Goal: Transaction & Acquisition: Purchase product/service

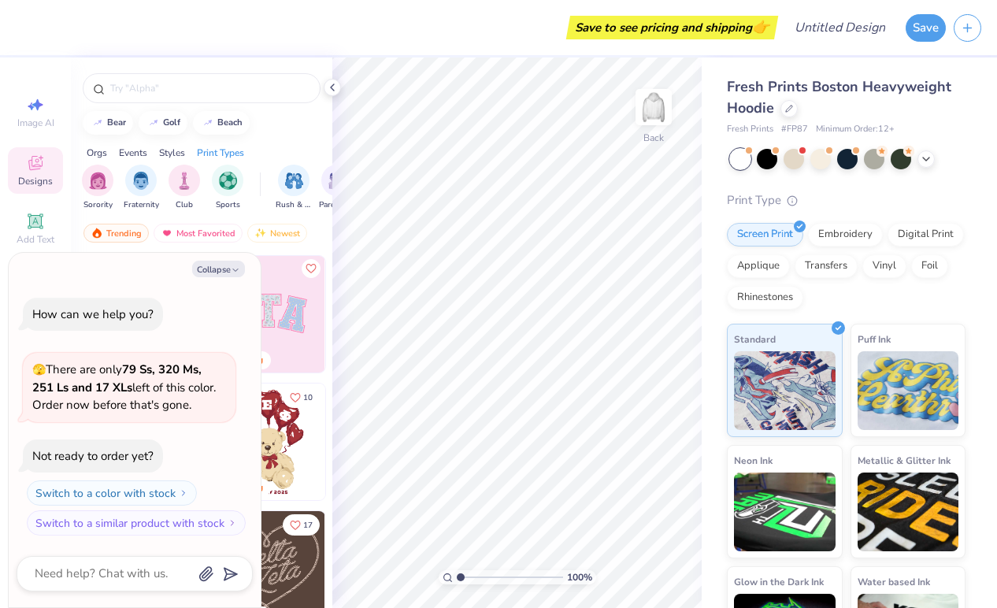
click at [219, 217] on div "Sorority Fraternity Club Sports Rush & Bid Parent's Weekend Game Day Philanthro…" at bounding box center [202, 189] width 262 height 59
click at [228, 277] on div "Collapse How can we help you? 🫣 There are only 79 Ss, 320 Ms, 251 Ls and 17 XLs…" at bounding box center [135, 430] width 252 height 355
click at [222, 269] on button "Collapse" at bounding box center [218, 269] width 53 height 17
type textarea "x"
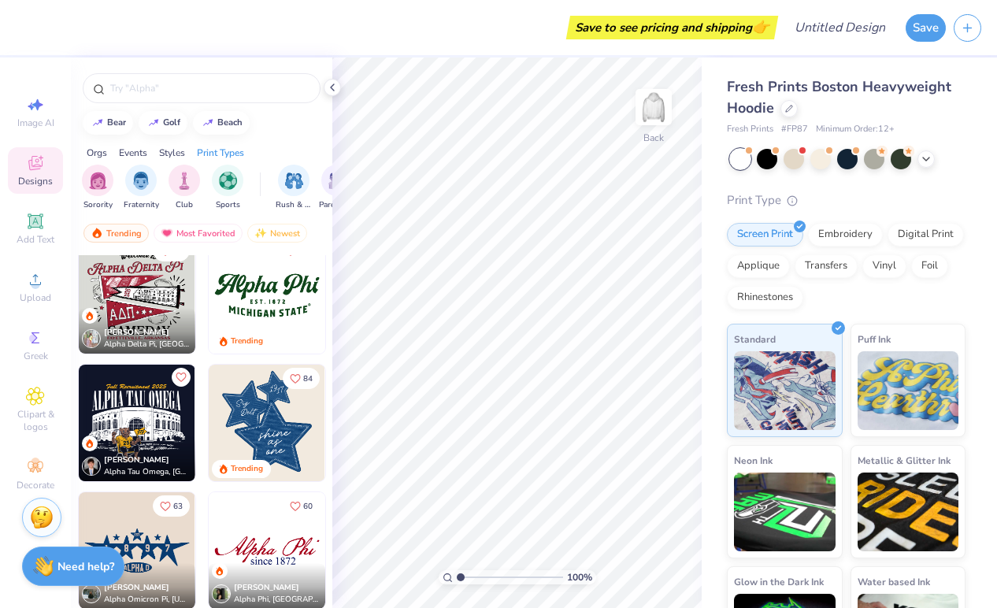
scroll to position [788, 0]
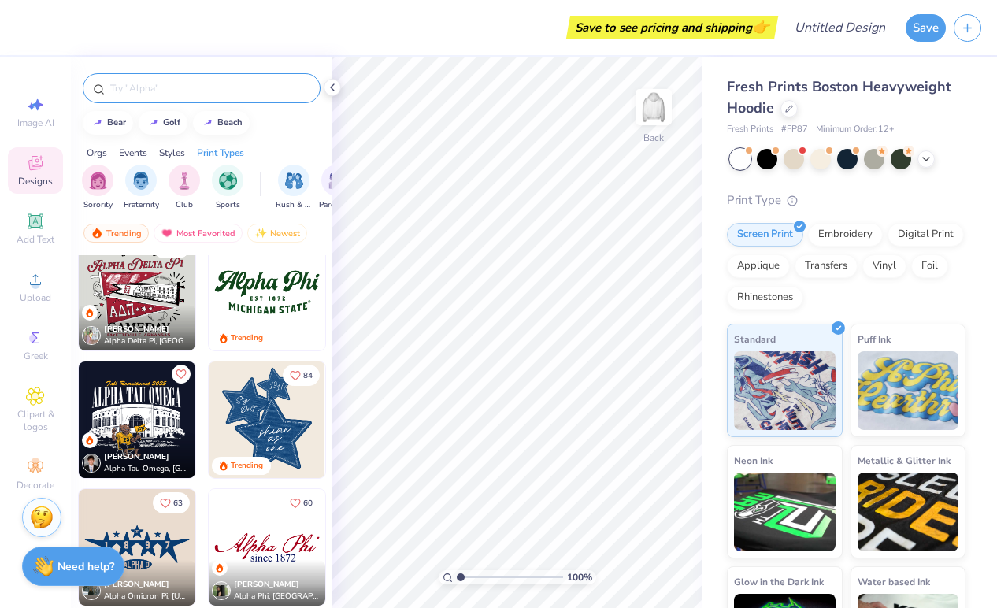
click at [128, 90] on input "text" at bounding box center [210, 88] width 202 height 16
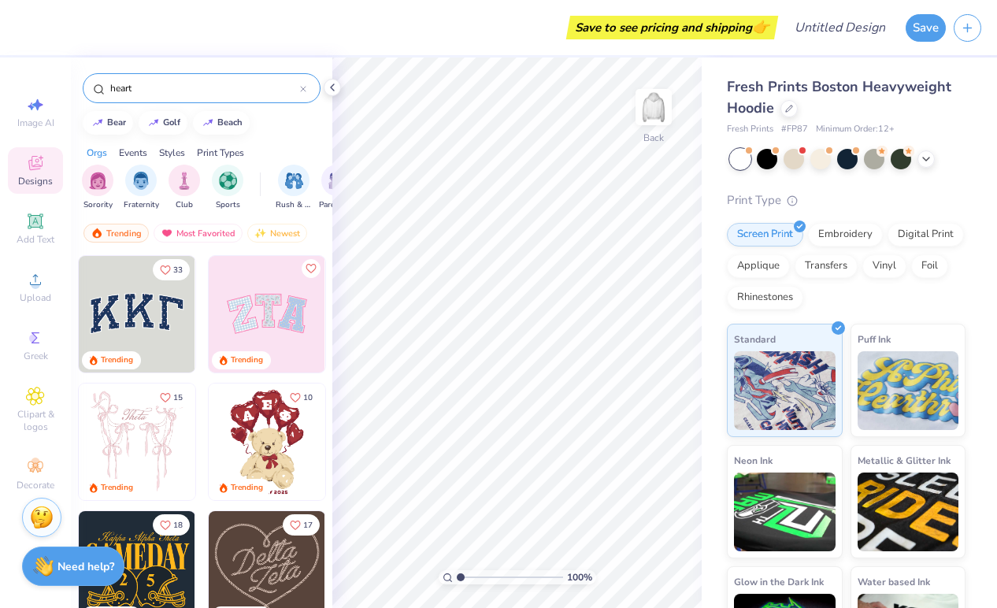
type input "heart"
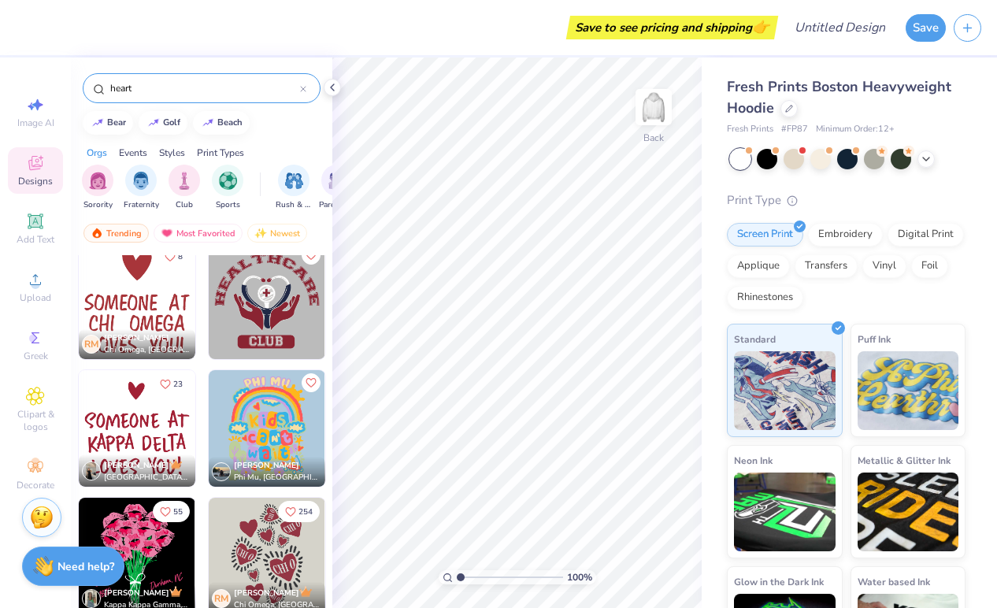
scroll to position [2603, 0]
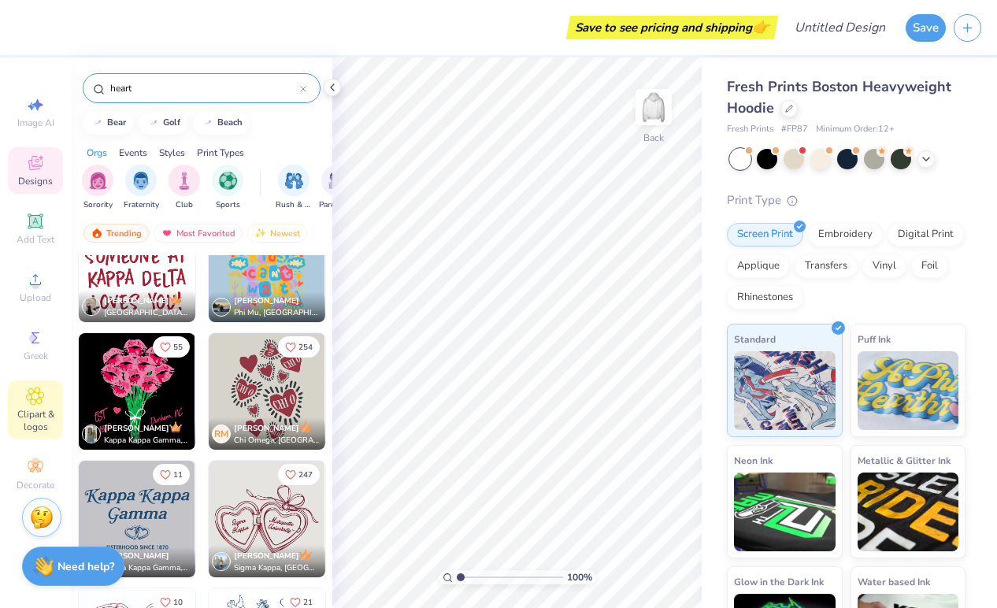
click at [53, 400] on div "Clipart & logos" at bounding box center [35, 409] width 55 height 59
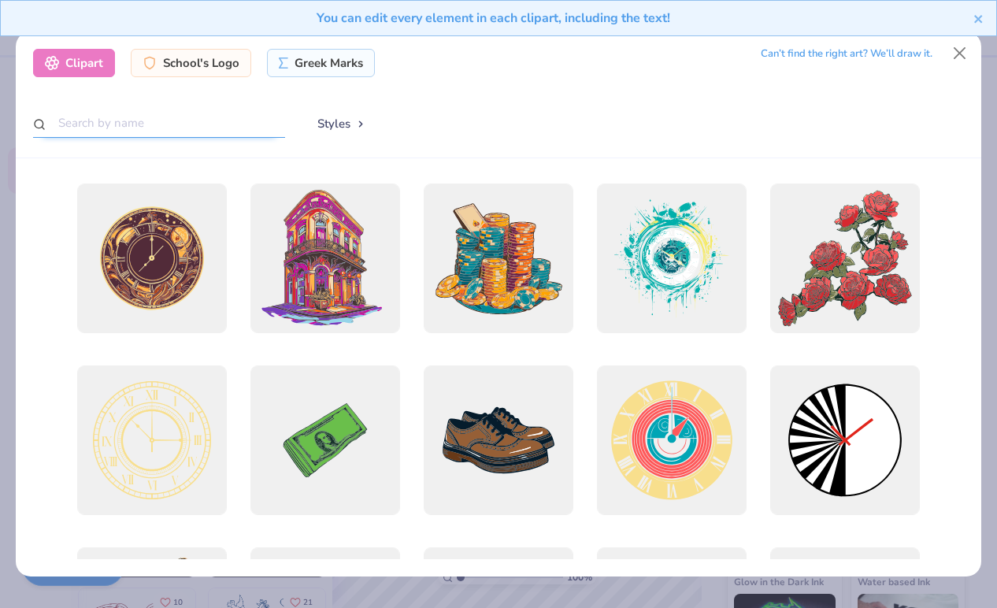
click at [139, 112] on input "text" at bounding box center [159, 123] width 252 height 29
type input "heart"
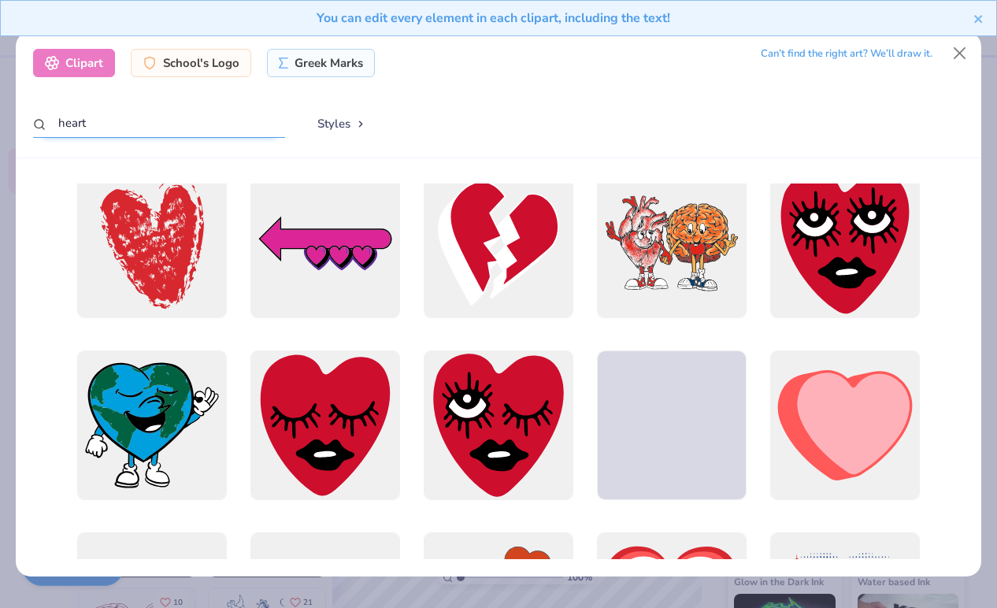
scroll to position [709, 0]
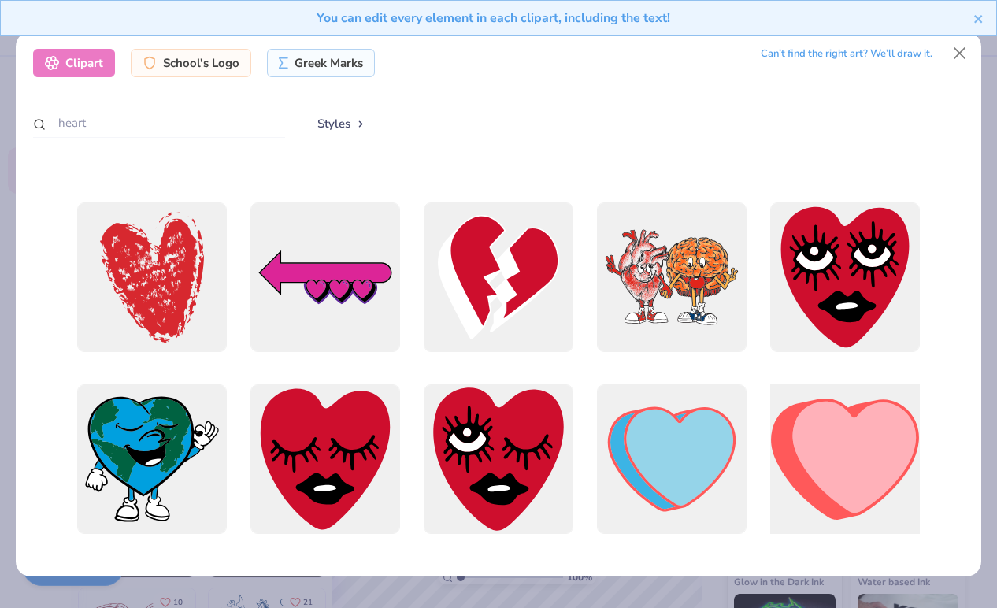
click at [808, 443] on div at bounding box center [844, 459] width 165 height 165
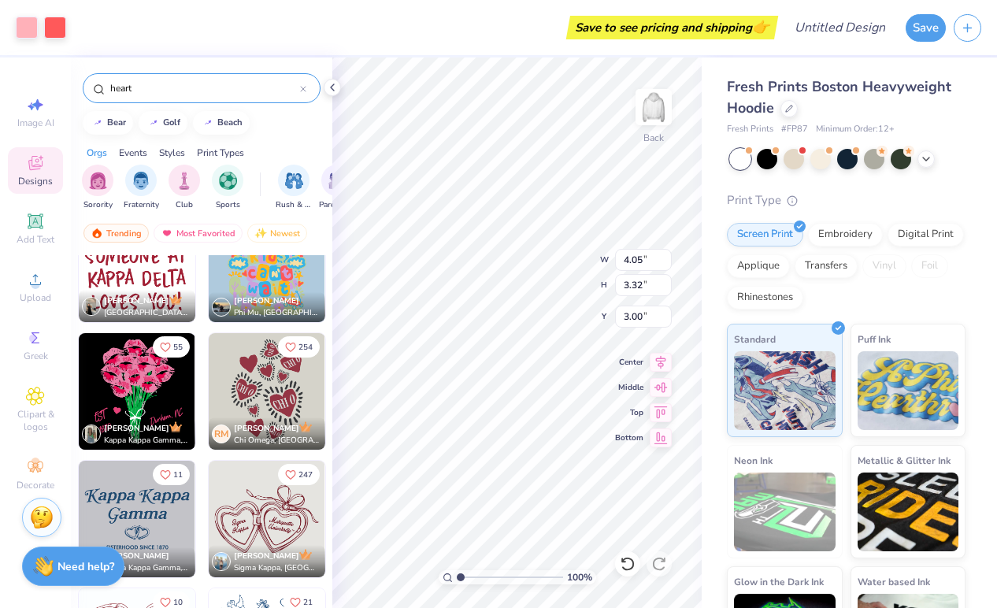
type input "4.05"
type input "3.32"
click at [54, 399] on div "Clipart & logos" at bounding box center [35, 409] width 55 height 59
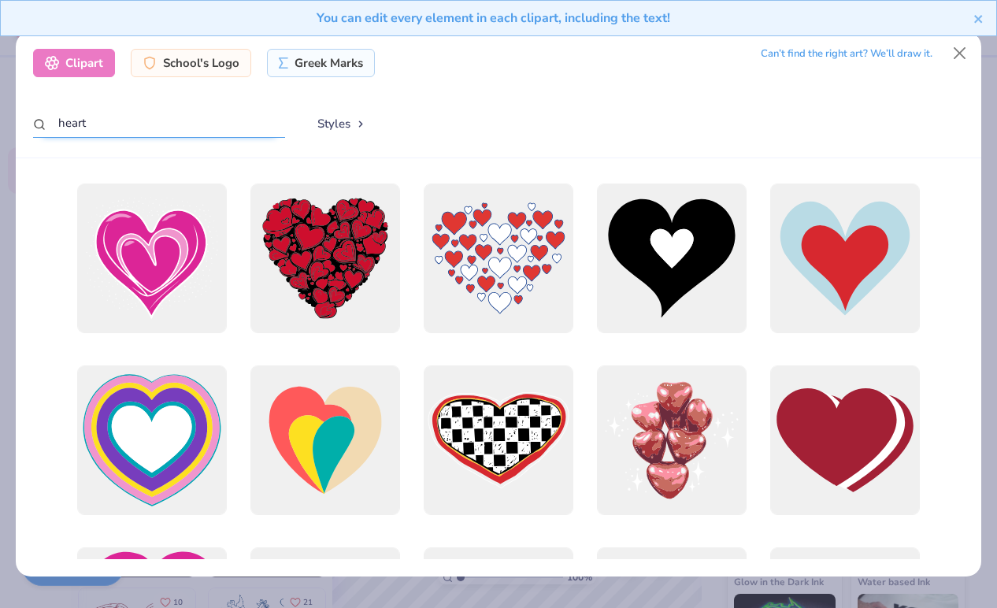
click at [181, 119] on input "heart" at bounding box center [159, 123] width 252 height 29
drag, startPoint x: 138, startPoint y: 121, endPoint x: -64, endPoint y: 100, distance: 202.8
click at [0, 100] on html "Art colors Save to see pricing and shipping 👉 Design Title Save Image AI Design…" at bounding box center [498, 304] width 997 height 608
type input "girls who code"
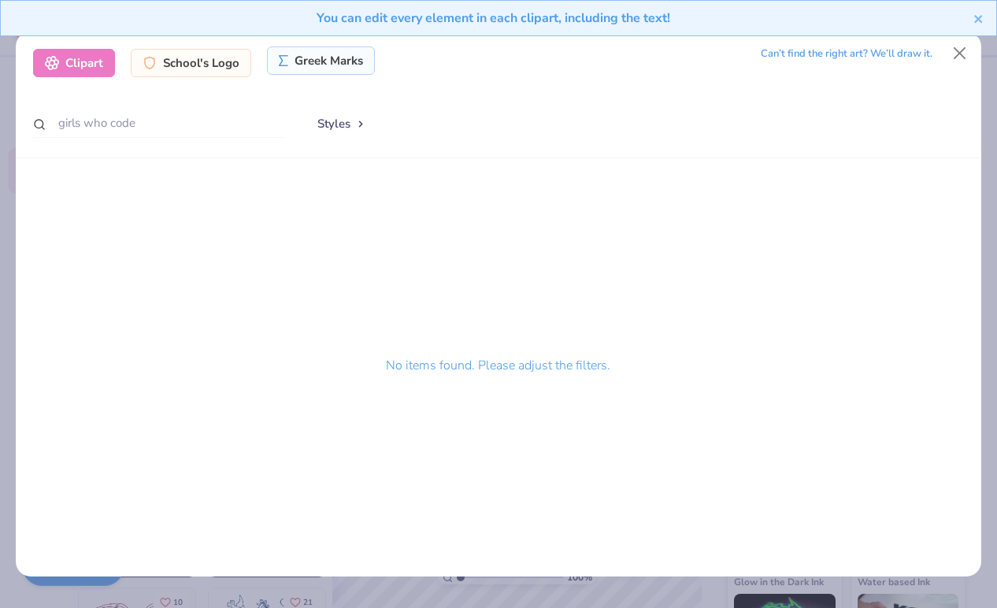
click at [275, 61] on div "Greek Marks" at bounding box center [321, 60] width 108 height 28
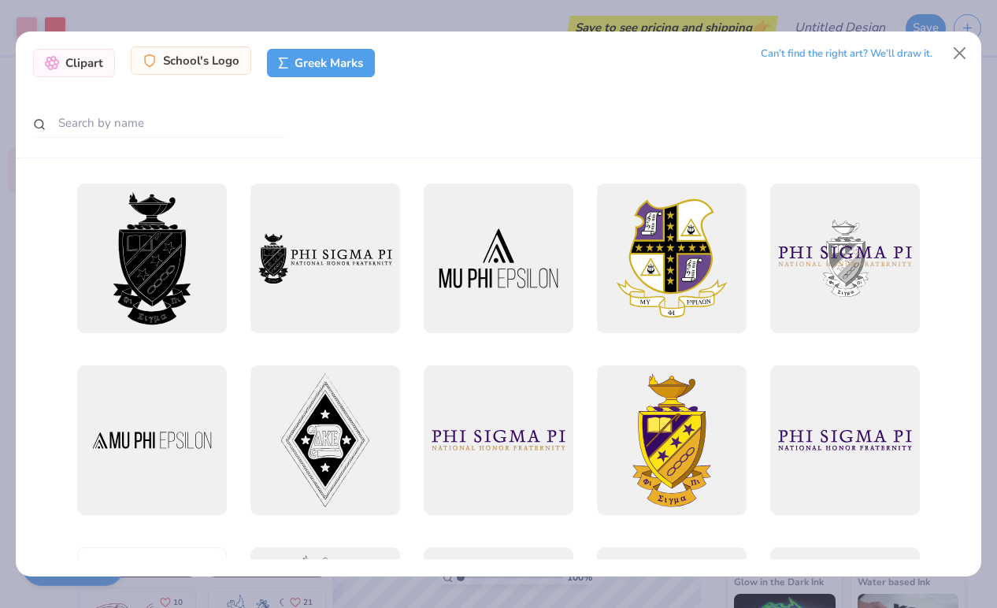
click at [188, 67] on div "School's Logo" at bounding box center [191, 60] width 121 height 28
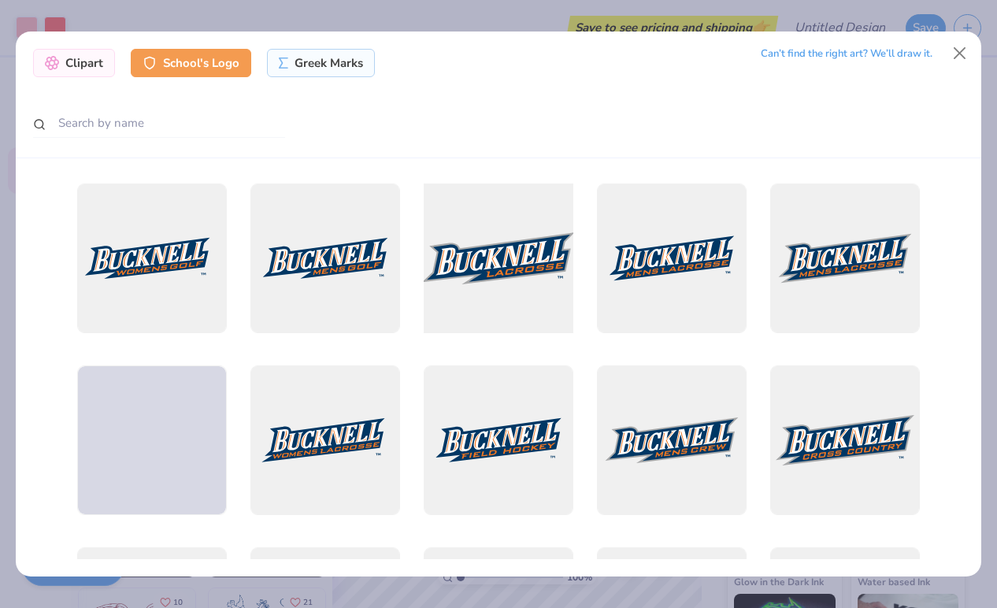
click at [514, 274] on div at bounding box center [498, 258] width 165 height 165
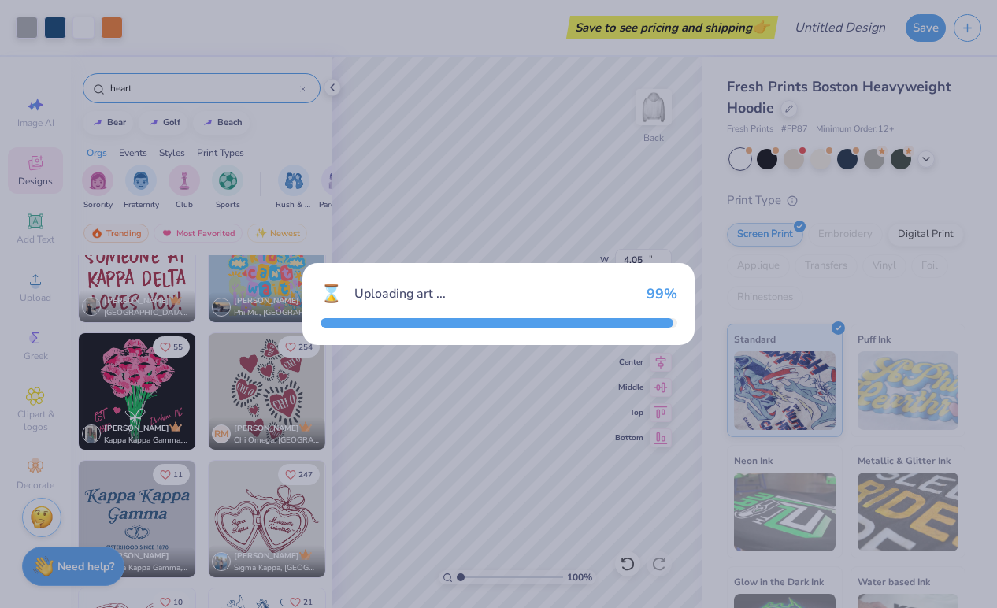
type input "15.00"
type input "5.11"
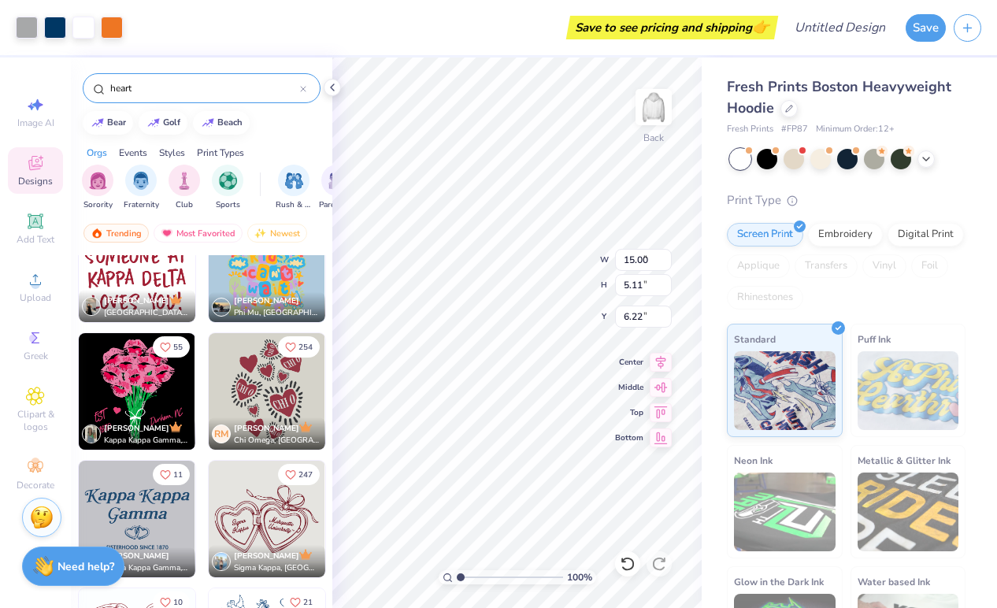
type input "5.55"
type input "1.89"
type input "6.22"
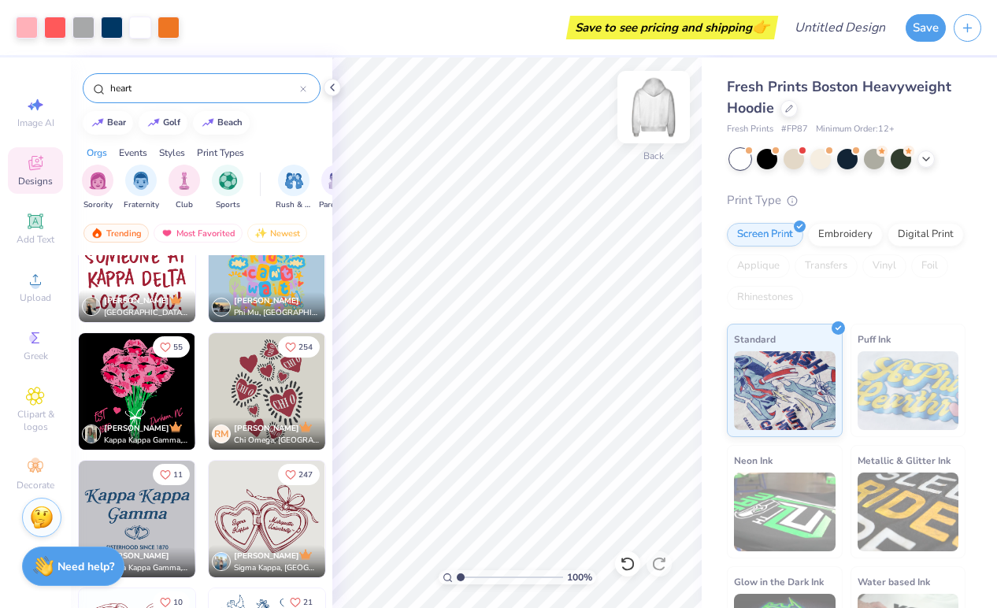
click at [659, 109] on img at bounding box center [653, 107] width 63 height 63
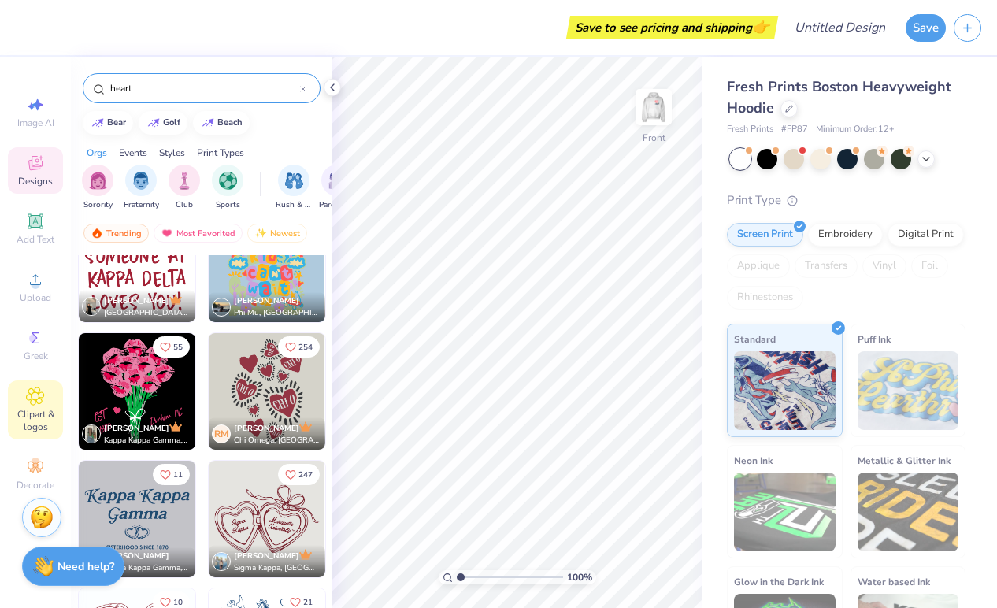
click at [35, 393] on icon at bounding box center [36, 396] width 8 height 8
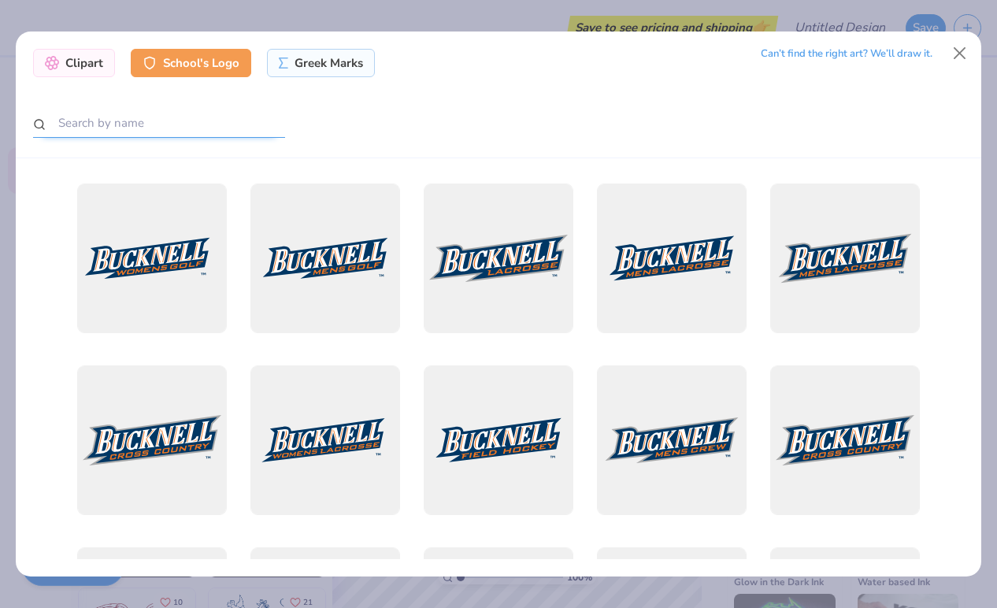
drag, startPoint x: 217, startPoint y: 125, endPoint x: 166, endPoint y: 130, distance: 50.6
click at [168, 130] on input "text" at bounding box center [159, 123] width 252 height 29
type input "code"
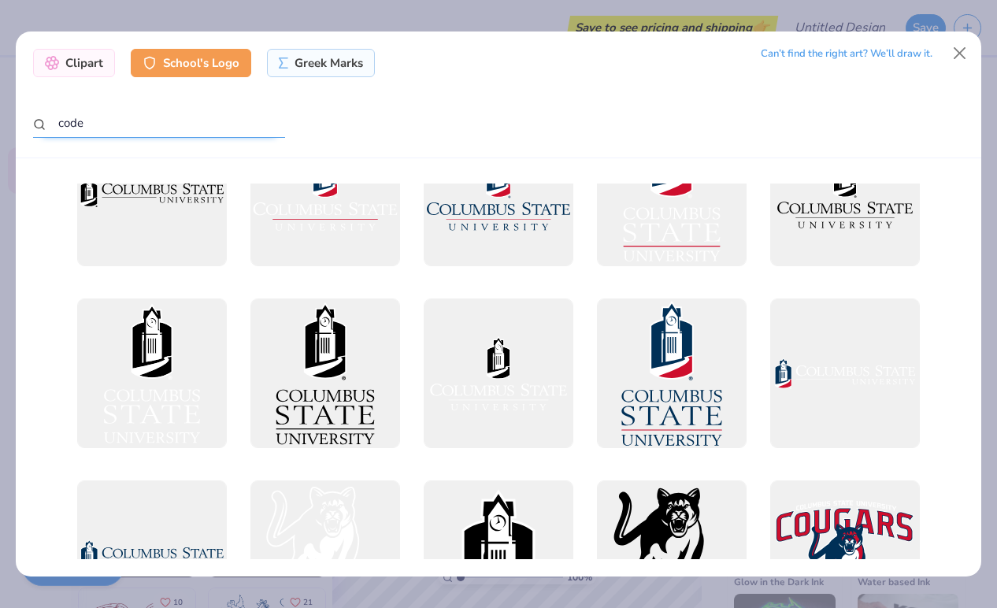
scroll to position [473, 0]
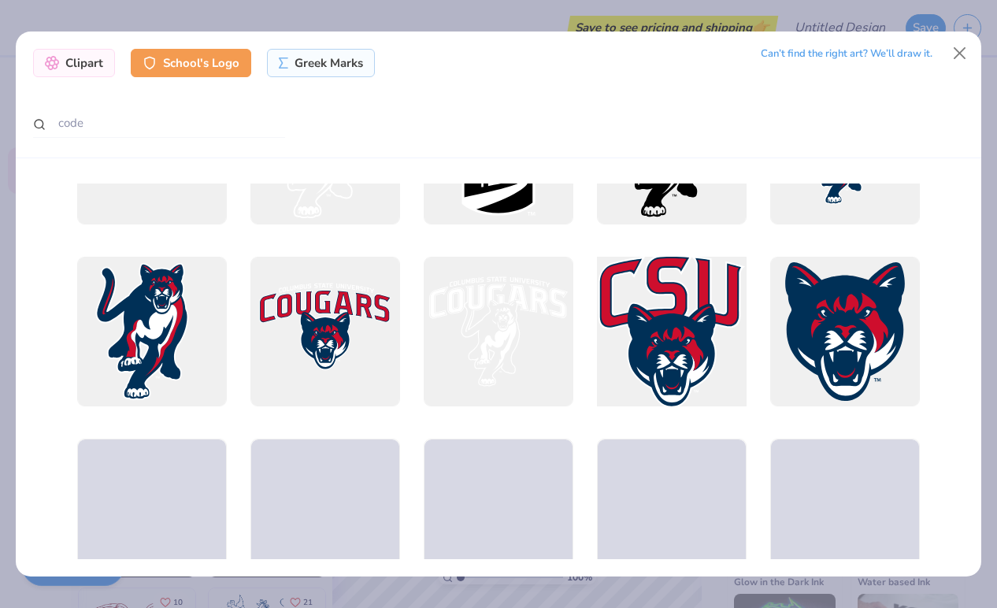
click at [645, 345] on div at bounding box center [671, 332] width 165 height 165
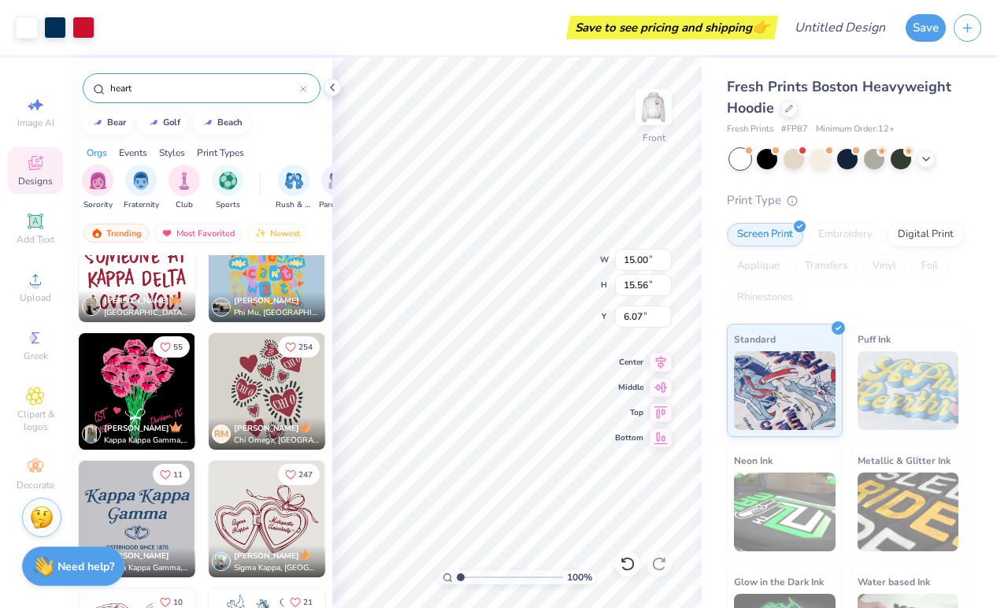
type input "6.07"
click at [727, 321] on div "Print Type Screen Print Embroidery Digital Print Applique Transfers Vinyl Foil …" at bounding box center [846, 435] width 239 height 489
click at [705, 327] on div "Fresh Prints Boston Heavyweight Hoodie Fresh Prints # FP87 Minimum Order: 12 + …" at bounding box center [849, 369] width 295 height 622
click at [910, 27] on button "Save" at bounding box center [926, 26] width 40 height 28
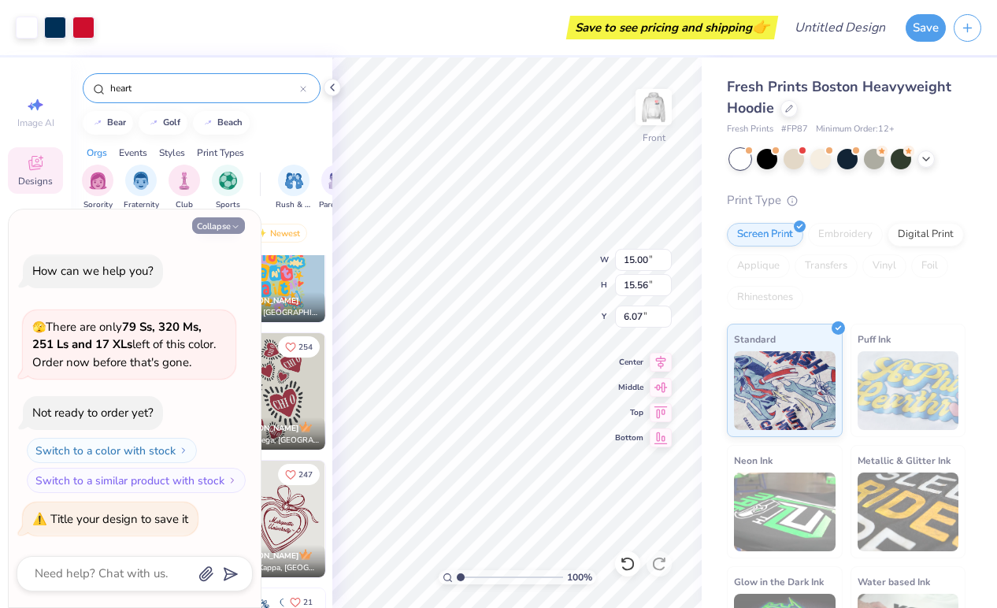
click at [242, 227] on button "Collapse" at bounding box center [218, 225] width 53 height 17
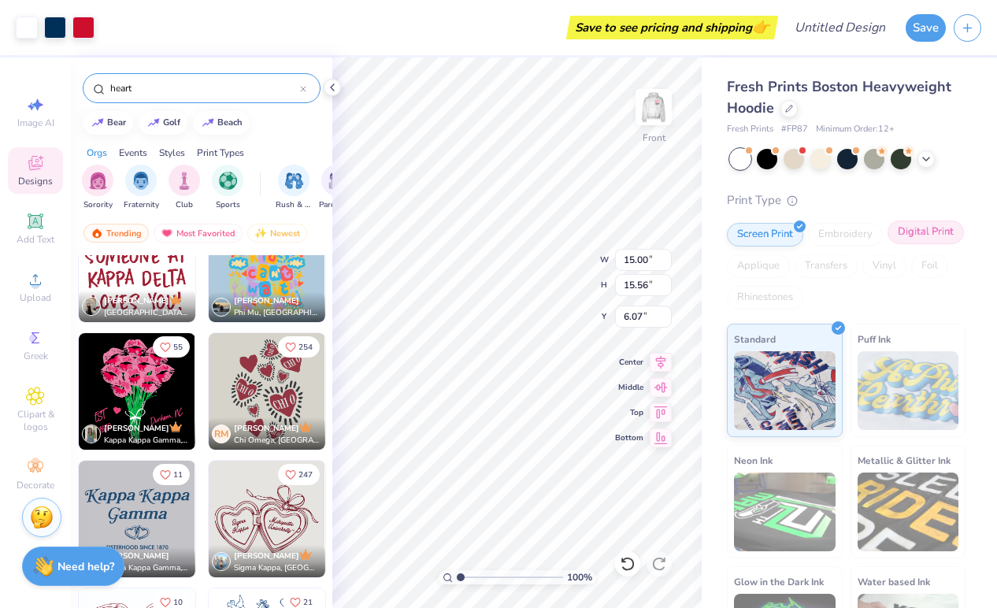
click at [888, 244] on div "Digital Print" at bounding box center [926, 233] width 76 height 24
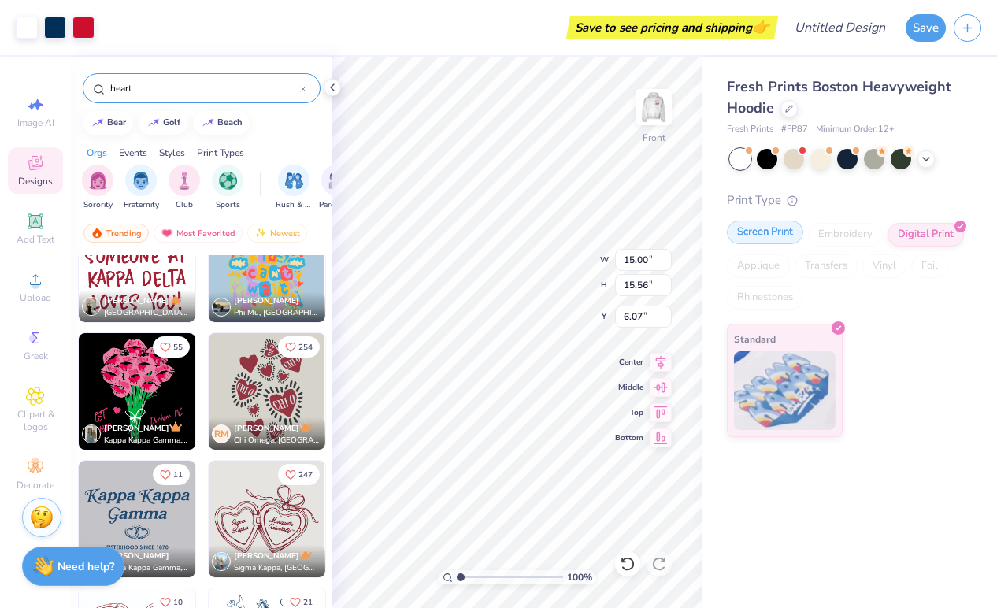
click at [759, 246] on div "Screen Print Embroidery Digital Print Applique Transfers Vinyl Foil Rhinestones" at bounding box center [846, 266] width 239 height 87
click at [761, 231] on div "Screen Print" at bounding box center [765, 233] width 76 height 24
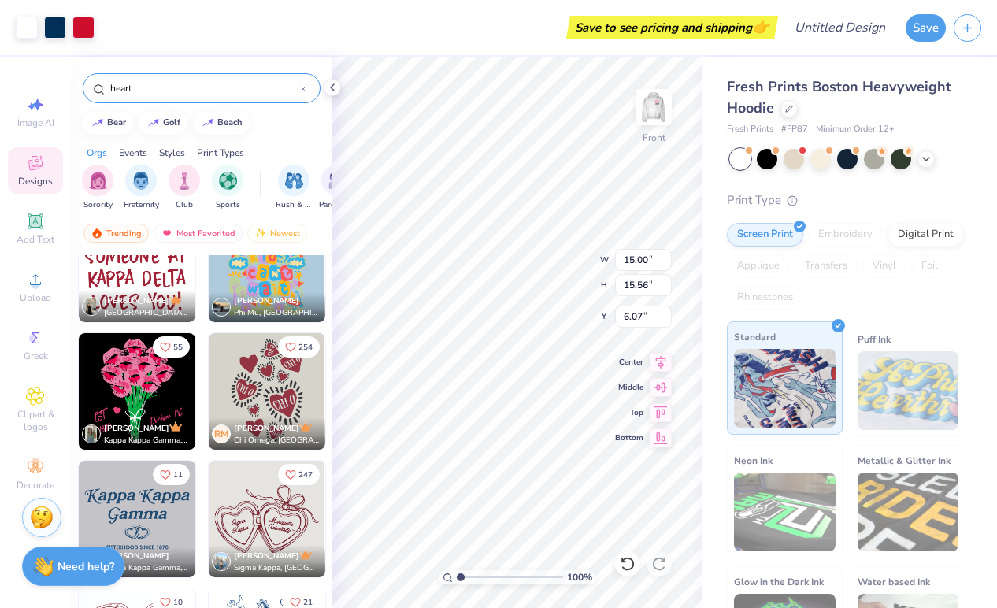
scroll to position [72, 0]
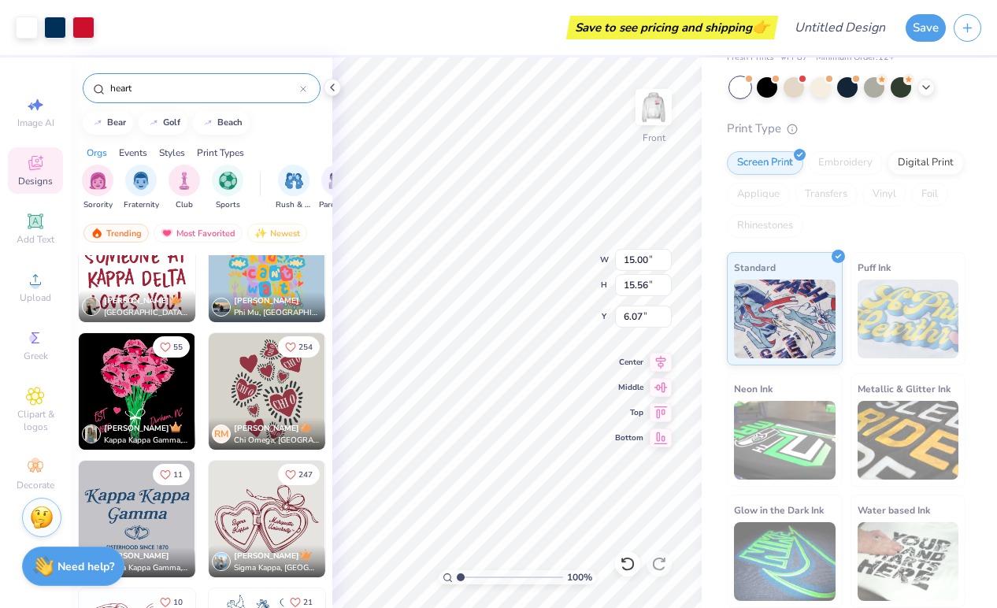
click at [647, 39] on div "Save to see pricing and shipping 👉" at bounding box center [438, 27] width 672 height 55
click at [927, 30] on button "Save" at bounding box center [926, 26] width 40 height 28
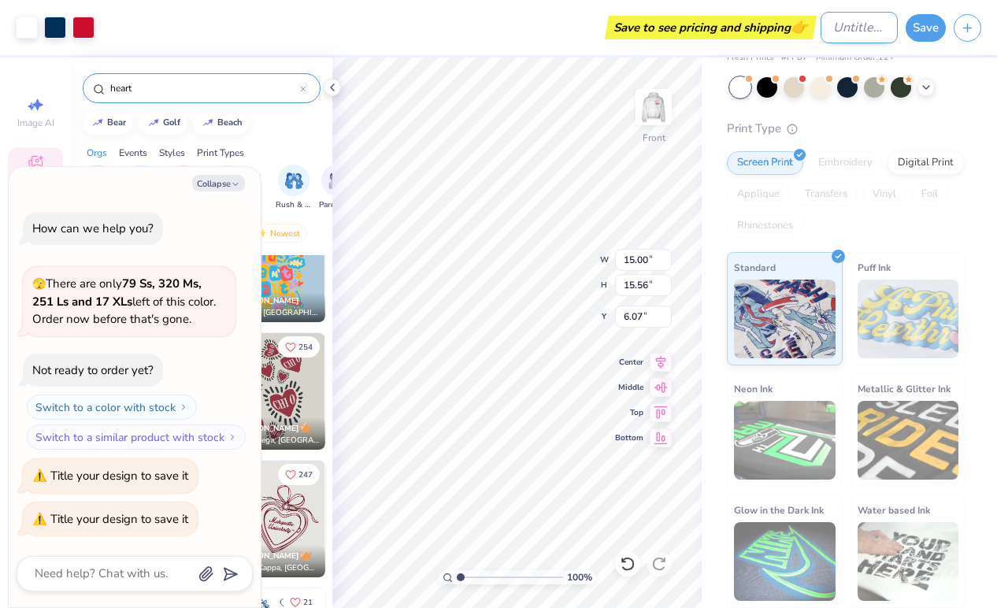
type textarea "x"
click at [823, 28] on input "Design Title" at bounding box center [859, 28] width 77 height 32
type input "t"
type textarea "x"
type input "te"
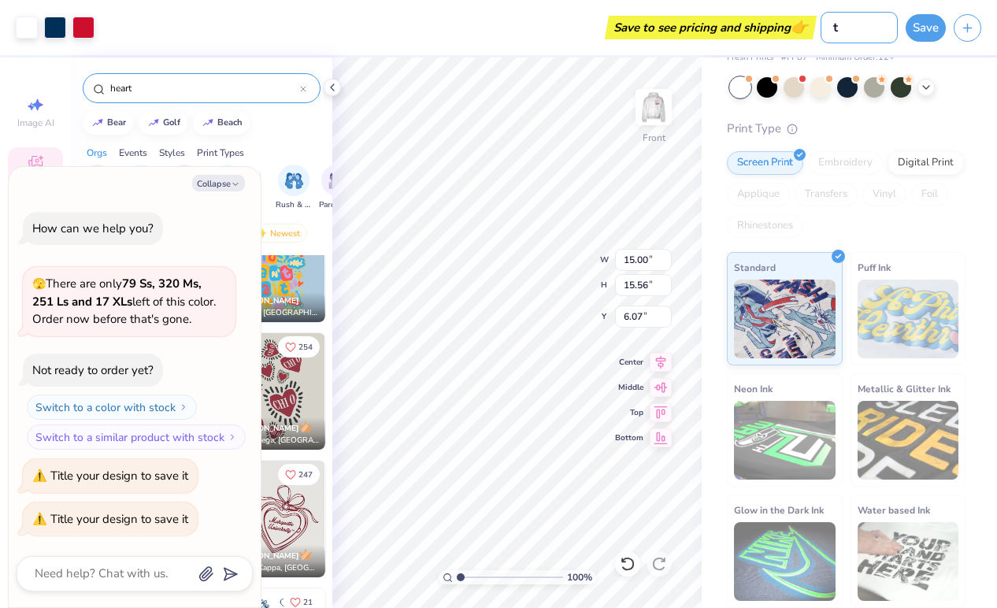
type textarea "x"
type input "tem"
type textarea "x"
type input "temp"
type textarea "x"
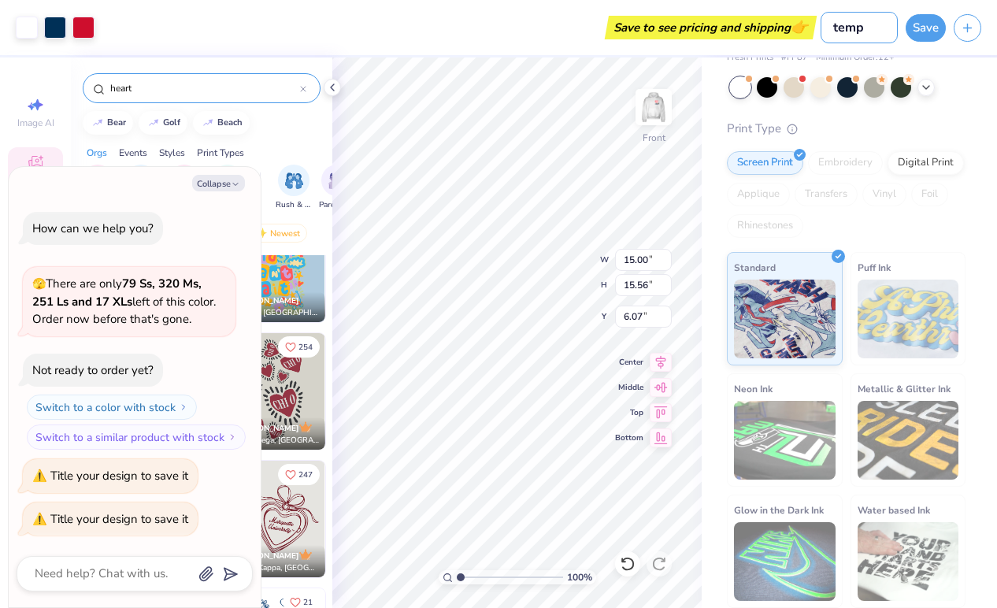
type input "temp"
type textarea "x"
click at [922, 43] on div "Save" at bounding box center [951, 27] width 91 height 55
click at [918, 25] on button "Save" at bounding box center [926, 26] width 40 height 28
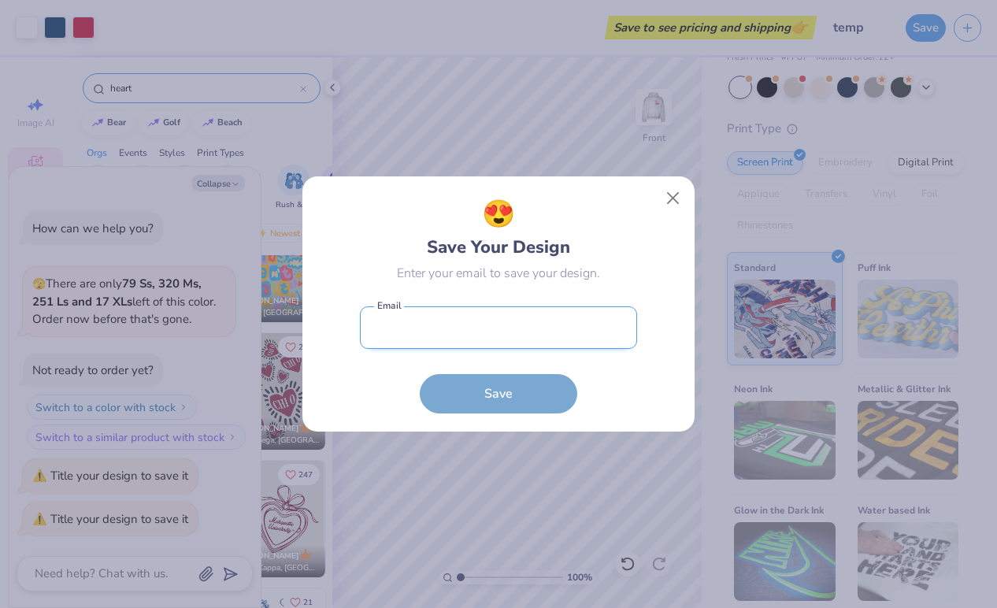
click at [551, 338] on input "email" at bounding box center [498, 327] width 277 height 43
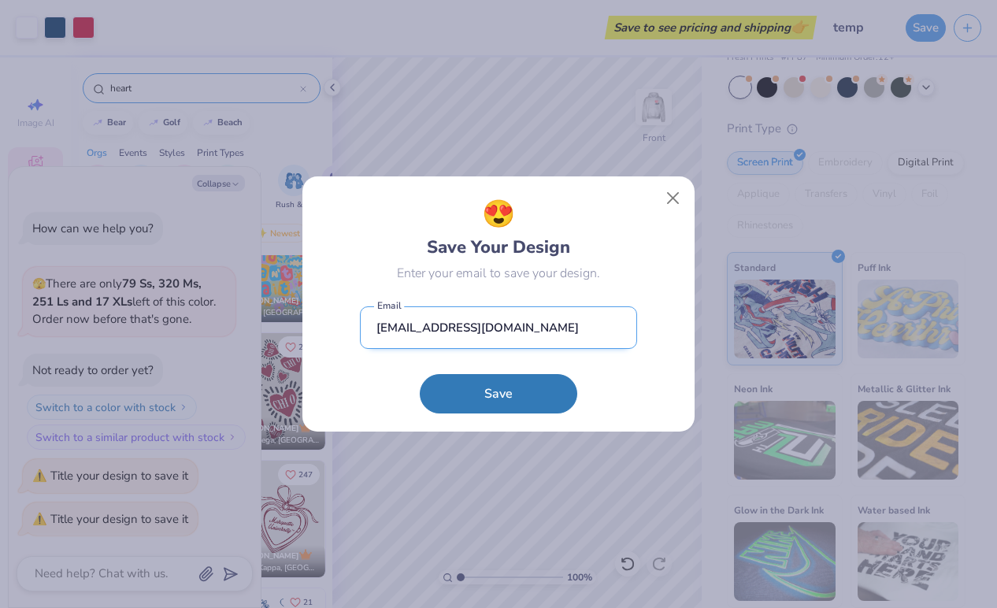
type input "[EMAIL_ADDRESS][DOMAIN_NAME]"
click at [420, 374] on button "Save" at bounding box center [499, 393] width 158 height 39
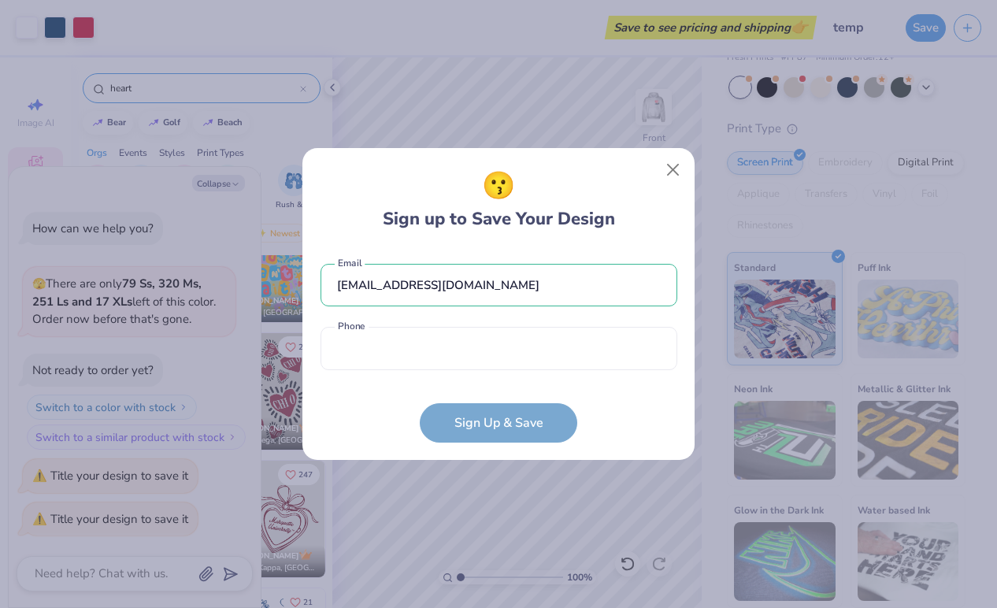
click at [410, 370] on div "[EMAIL_ADDRESS][DOMAIN_NAME] Email Phone is a required field Phone" at bounding box center [499, 313] width 357 height 130
click at [406, 354] on input "tel" at bounding box center [499, 348] width 357 height 43
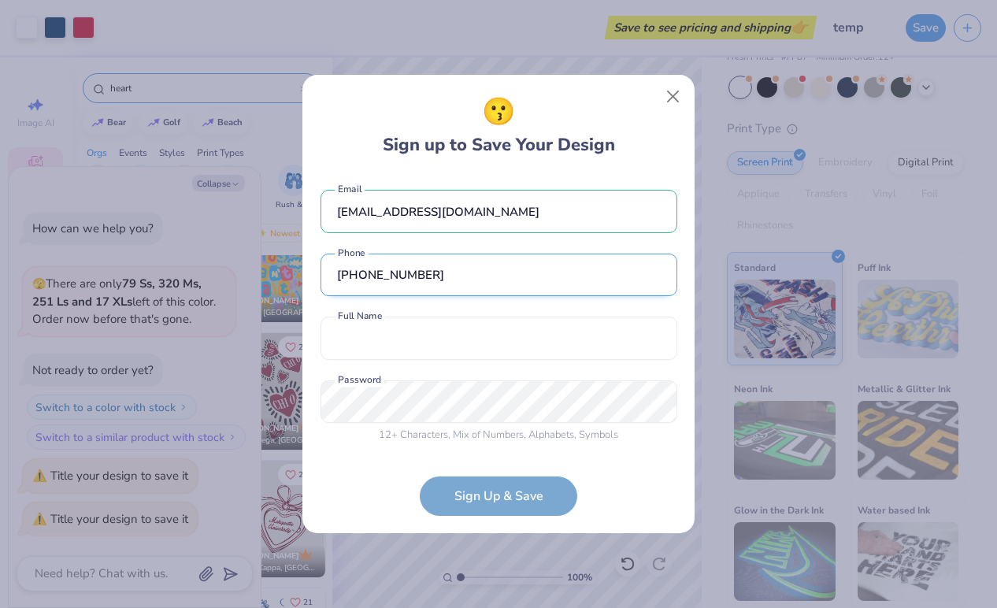
type input "[PHONE_NUMBER]"
click at [397, 355] on input "text" at bounding box center [499, 338] width 357 height 43
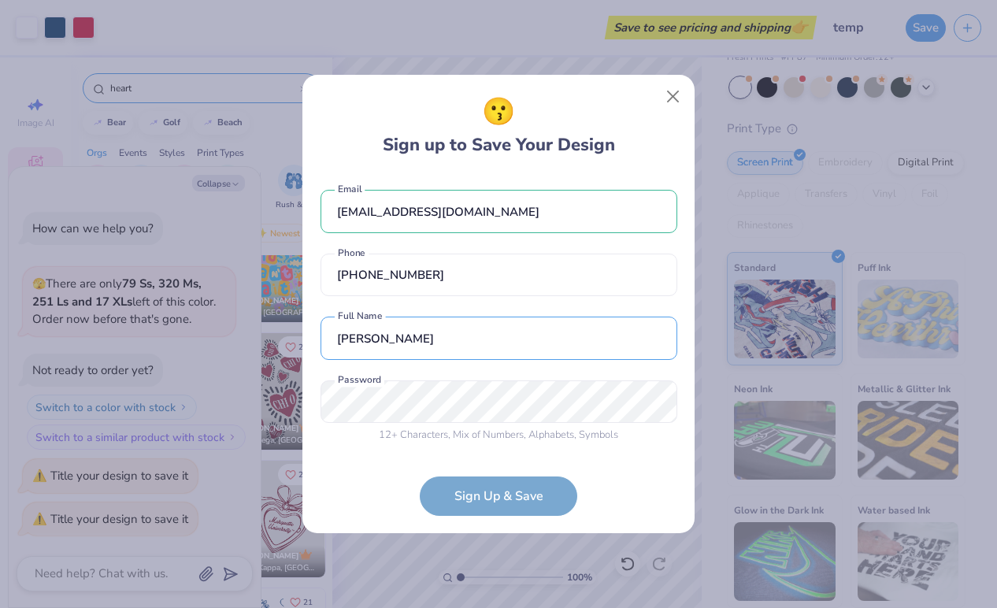
type input "[PERSON_NAME]"
click at [427, 391] on div "[EMAIL_ADDRESS][DOMAIN_NAME] Email [PHONE_NUMBER] Phone [PERSON_NAME] Full Name…" at bounding box center [499, 312] width 357 height 277
drag, startPoint x: 427, startPoint y: 379, endPoint x: 235, endPoint y: 390, distance: 192.5
click at [236, 391] on div "😗 Sign up to Save Your Design [EMAIL_ADDRESS][DOMAIN_NAME] Email [PHONE_NUMBER]…" at bounding box center [498, 304] width 997 height 608
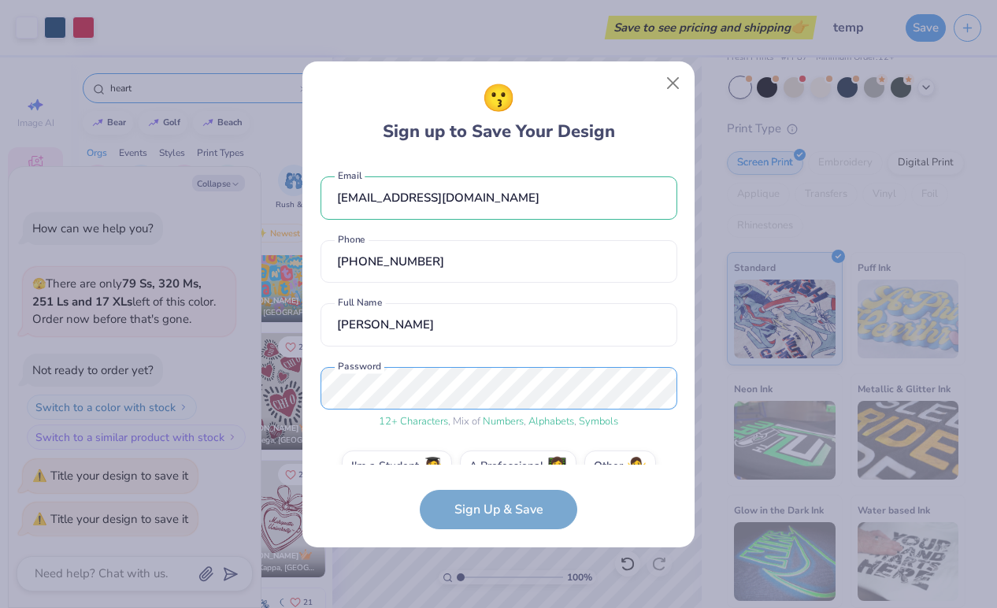
scroll to position [33, 0]
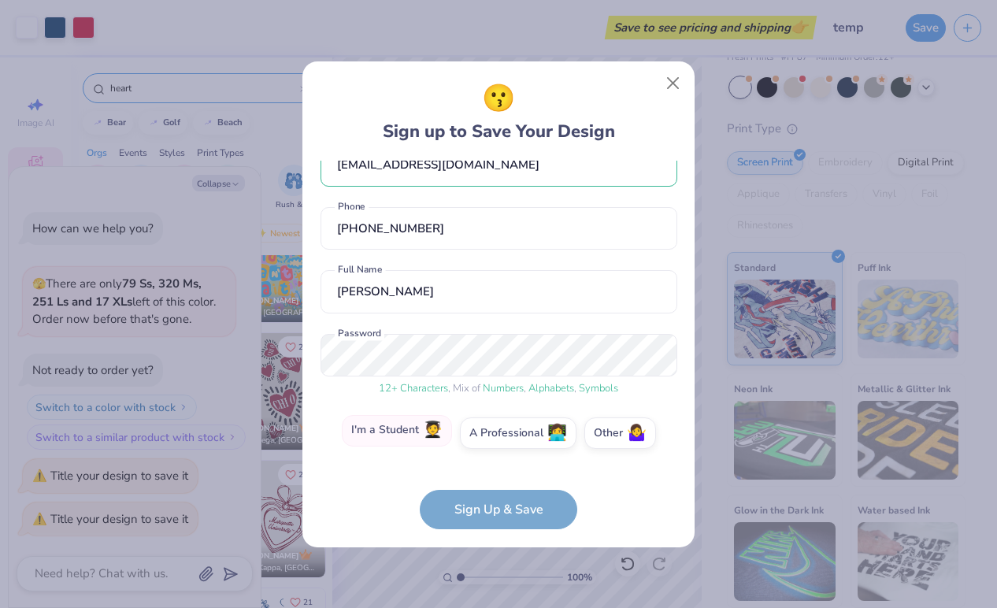
click at [428, 423] on span "🧑‍🎓" at bounding box center [433, 430] width 20 height 18
click at [494, 465] on input "I'm a Student 🧑‍🎓" at bounding box center [499, 470] width 10 height 10
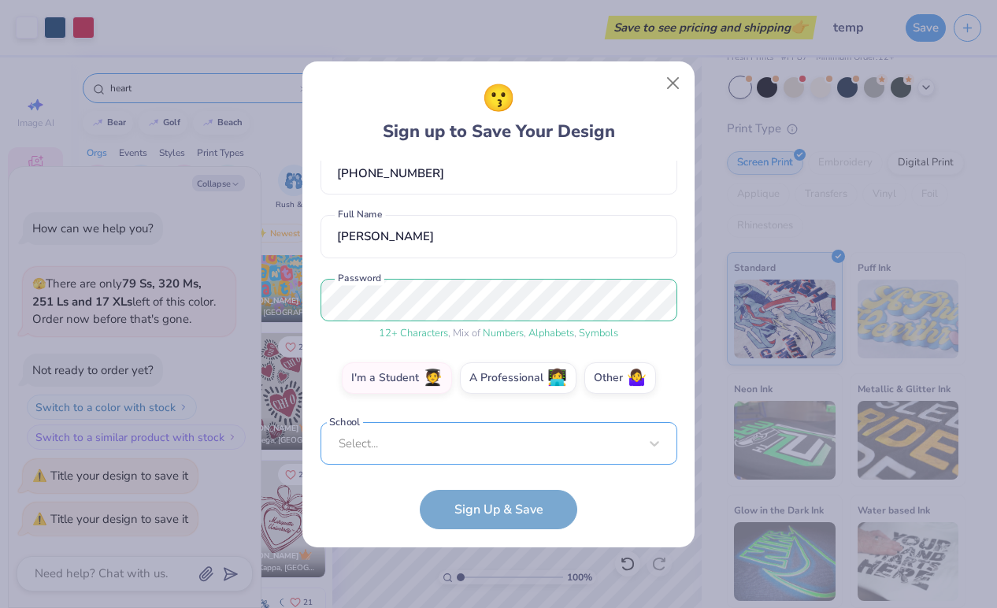
click at [435, 461] on div "[EMAIL_ADDRESS][DOMAIN_NAME] Email [PHONE_NUMBER] Phone [PERSON_NAME] Full Name…" at bounding box center [499, 313] width 357 height 304
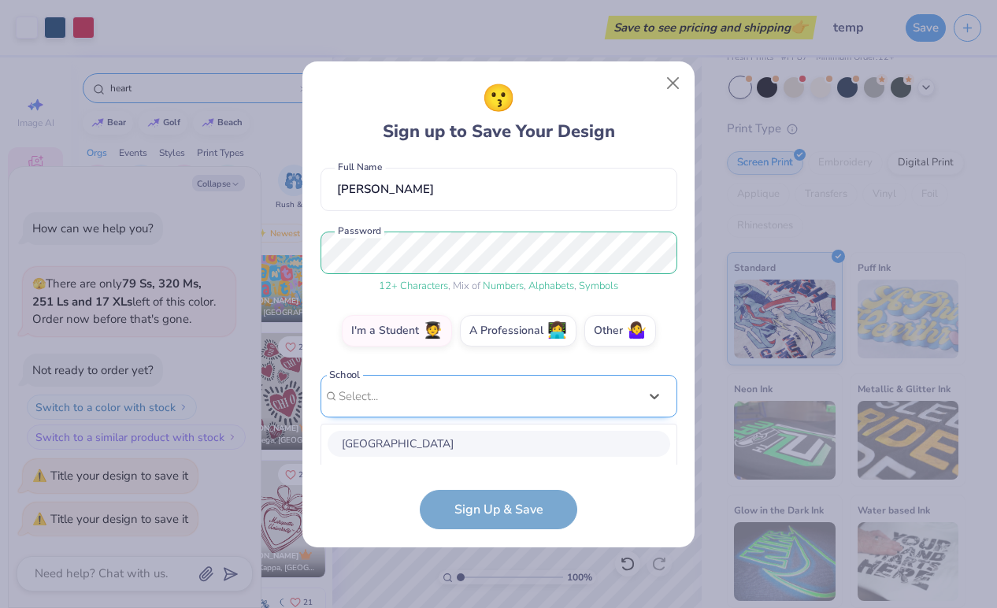
scroll to position [332, 0]
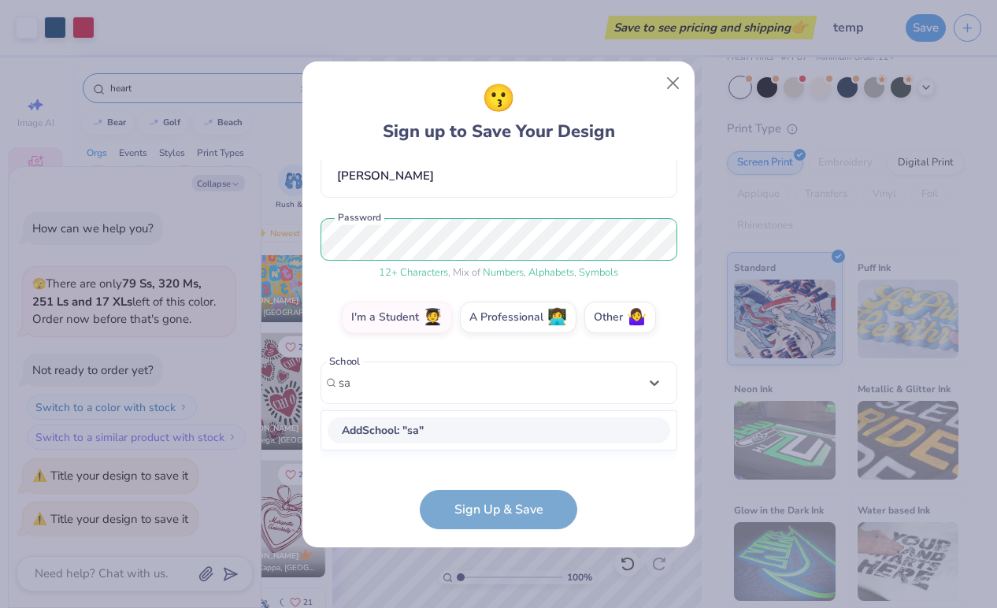
type input "sac"
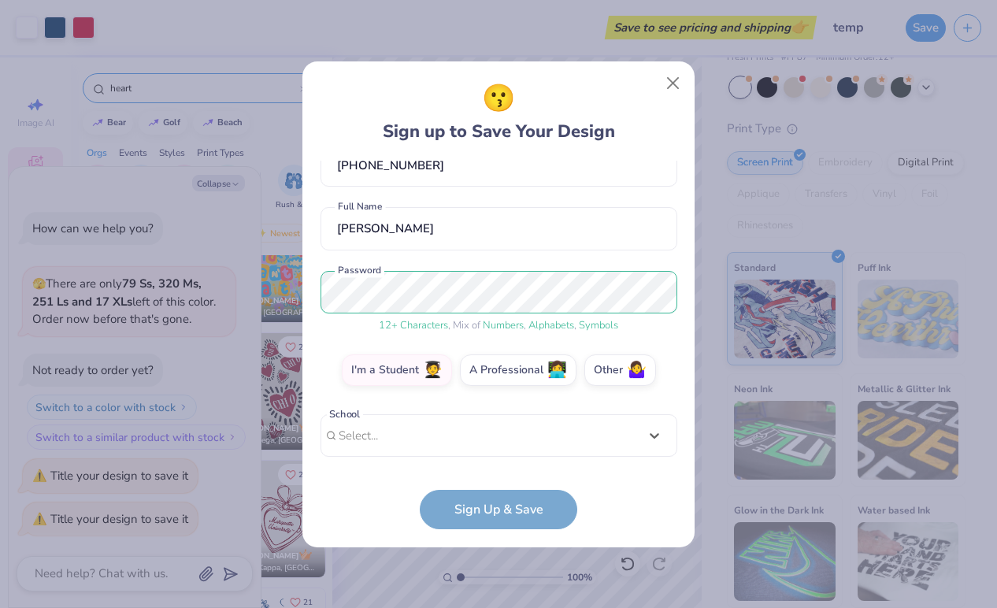
scroll to position [96, 0]
drag, startPoint x: 365, startPoint y: 202, endPoint x: 308, endPoint y: 186, distance: 59.8
click at [308, 186] on div "😗 Sign up to Save Your Design [EMAIL_ADDRESS][DOMAIN_NAME] Email [PHONE_NUMBER]…" at bounding box center [498, 304] width 392 height 486
click at [377, 438] on div "Select is focused ,type to refine list, press Down to open the menu, Select..." at bounding box center [499, 435] width 357 height 43
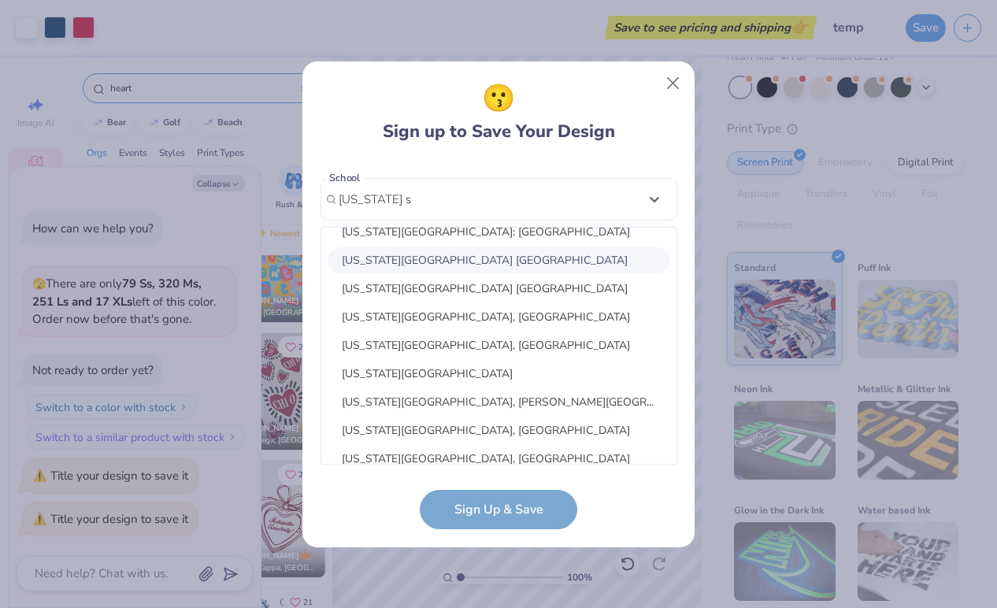
scroll to position [158, 0]
click at [491, 266] on div "[US_STATE][GEOGRAPHIC_DATA]: [GEOGRAPHIC_DATA]" at bounding box center [499, 260] width 343 height 26
type input "[US_STATE] stat"
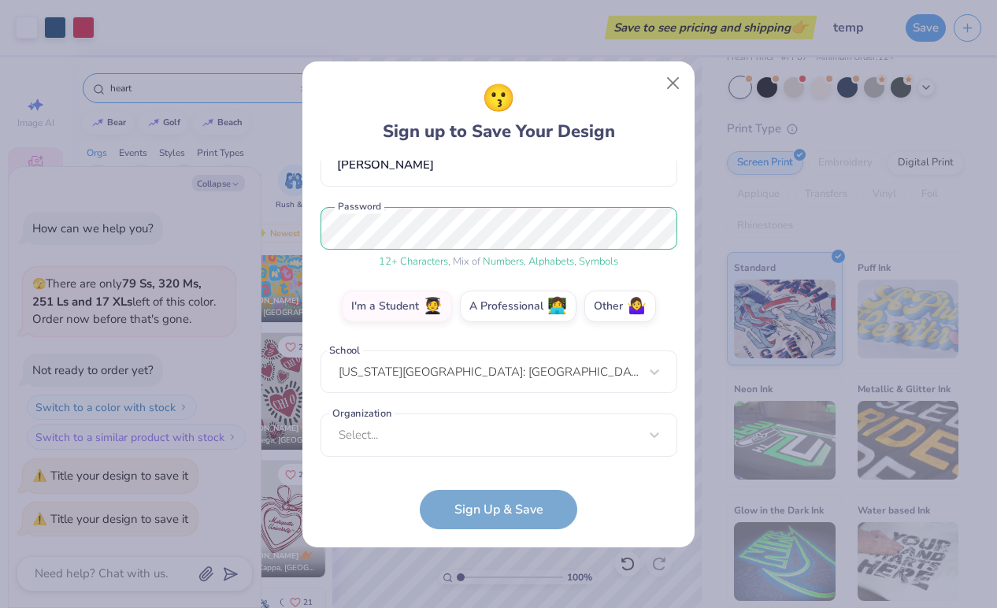
scroll to position [160, 0]
click at [459, 437] on div "Select..." at bounding box center [499, 435] width 357 height 43
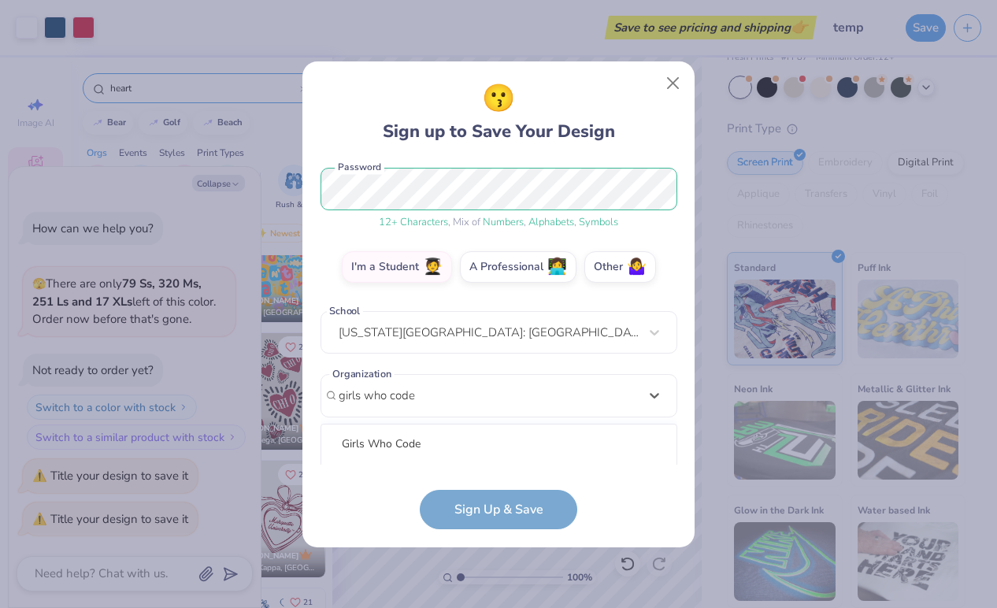
scroll to position [396, 0]
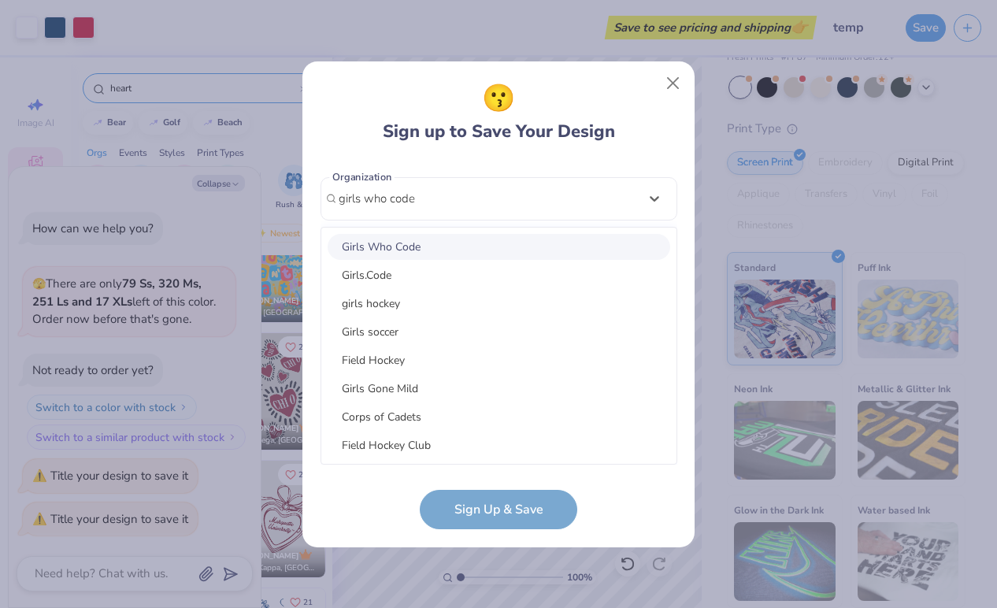
click at [433, 245] on div "Girls Who Code" at bounding box center [499, 247] width 343 height 26
type input "girls who code"
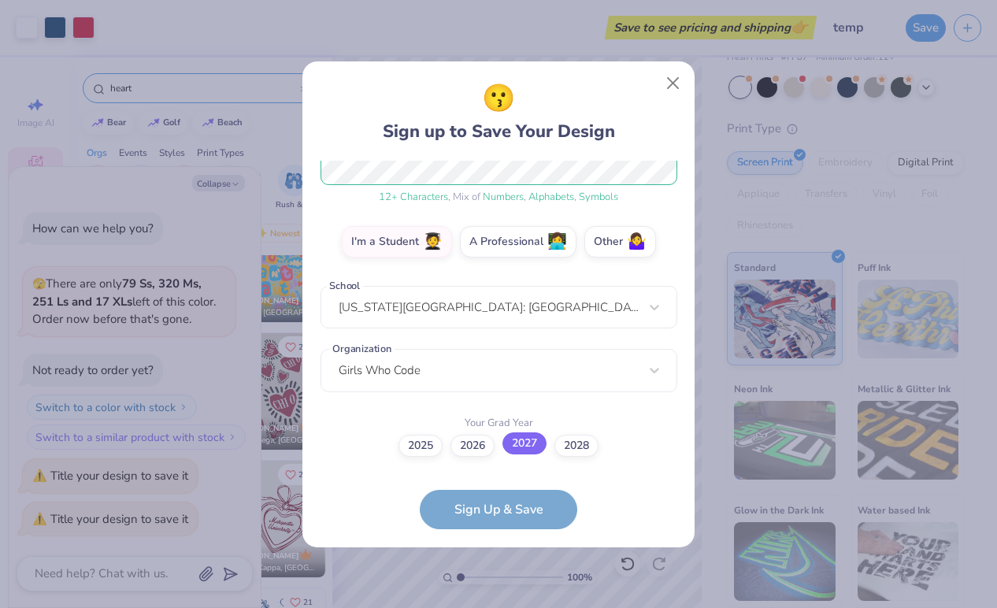
click at [533, 448] on label "2027" at bounding box center [525, 443] width 44 height 22
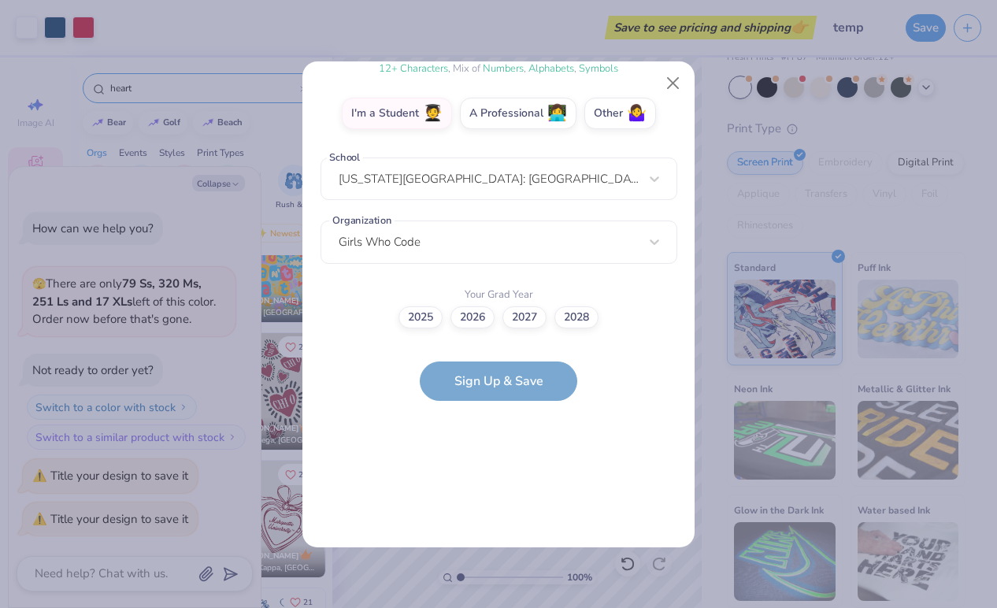
scroll to position [0, 0]
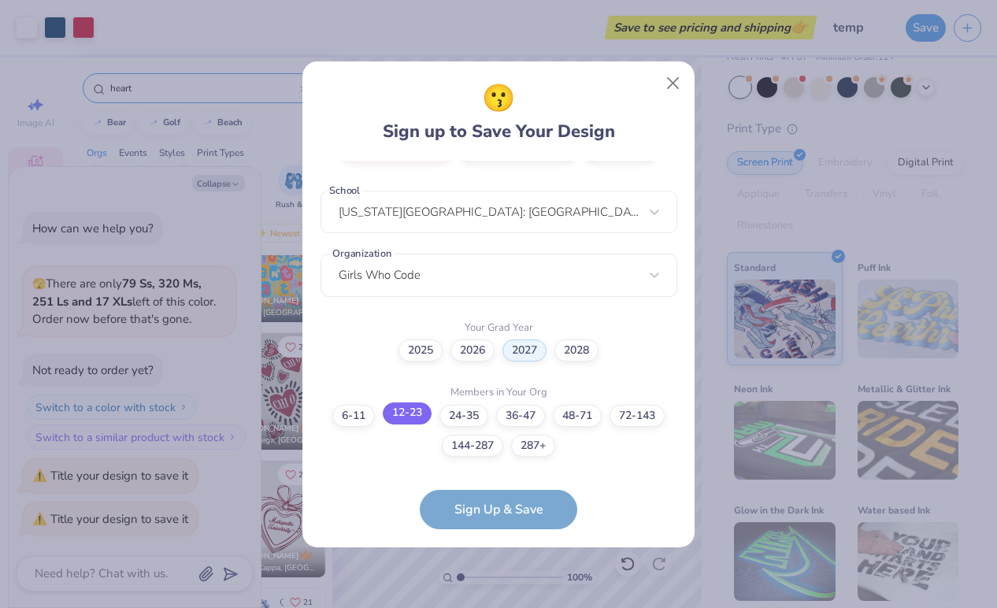
click at [417, 423] on label "12-23" at bounding box center [407, 414] width 49 height 22
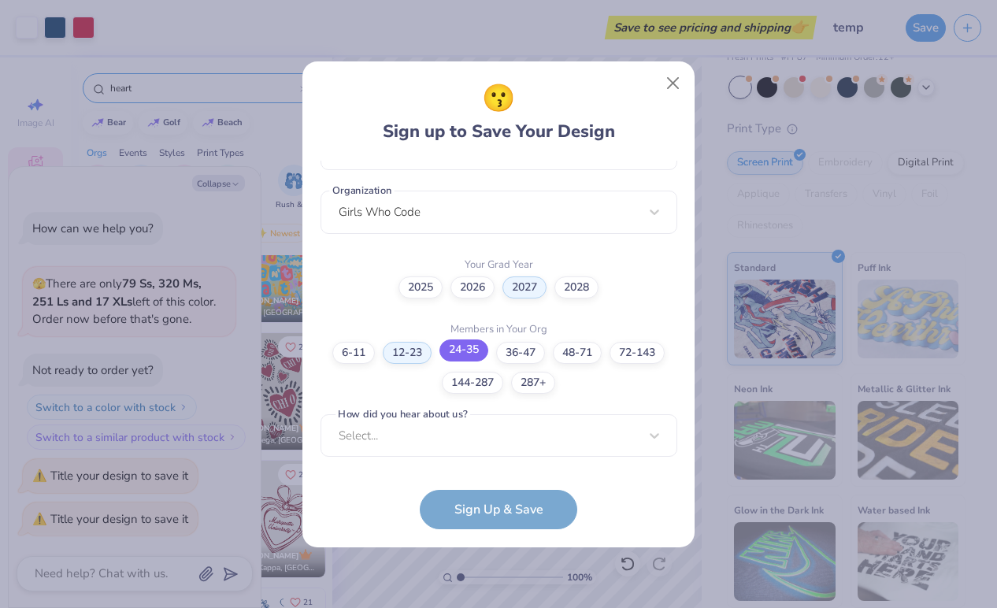
click at [458, 358] on label "24-35" at bounding box center [464, 350] width 49 height 22
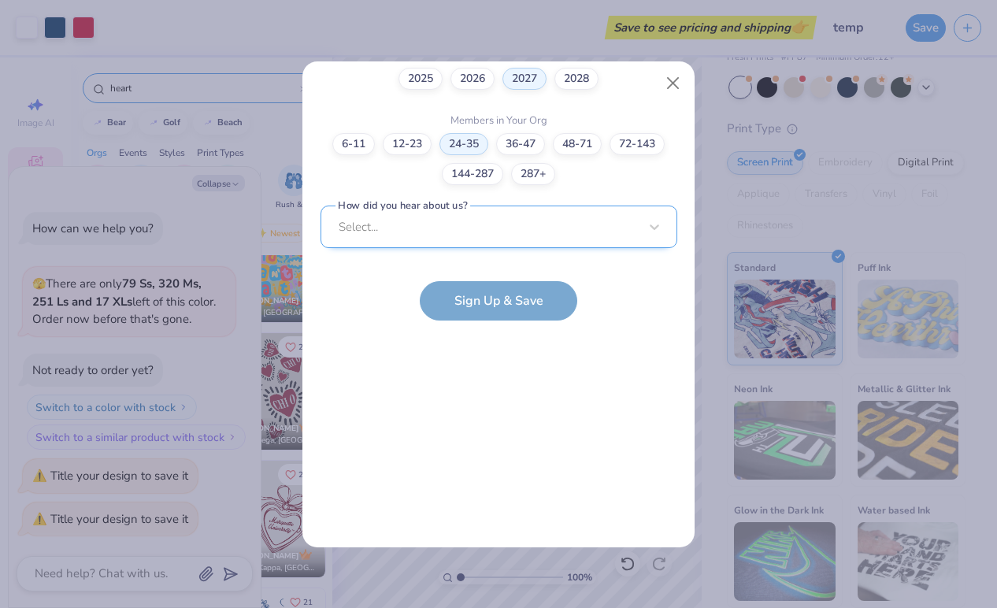
click at [391, 241] on div "Select..." at bounding box center [499, 227] width 357 height 43
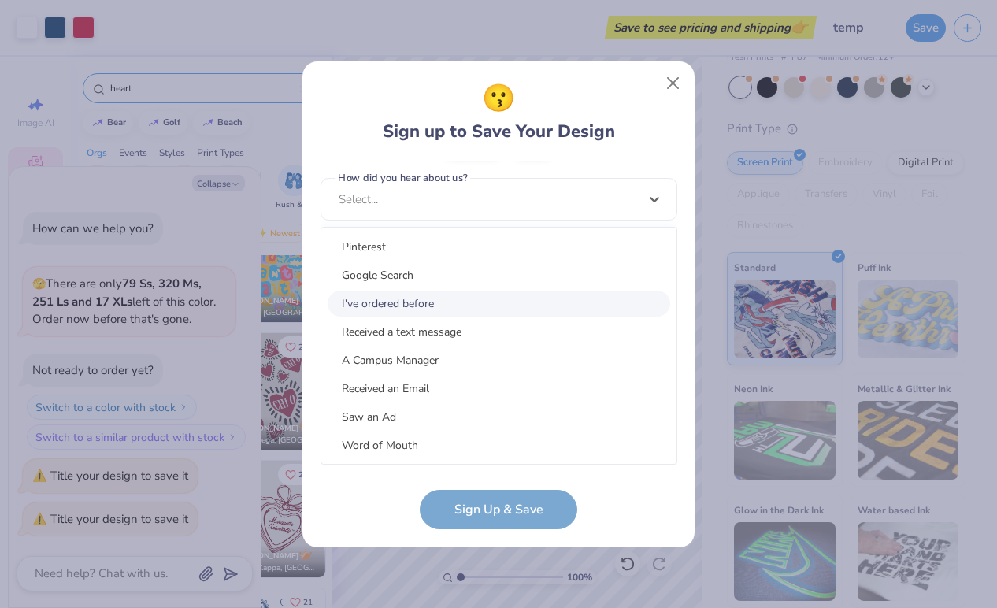
click at [412, 305] on div "I've ordered before" at bounding box center [499, 304] width 343 height 26
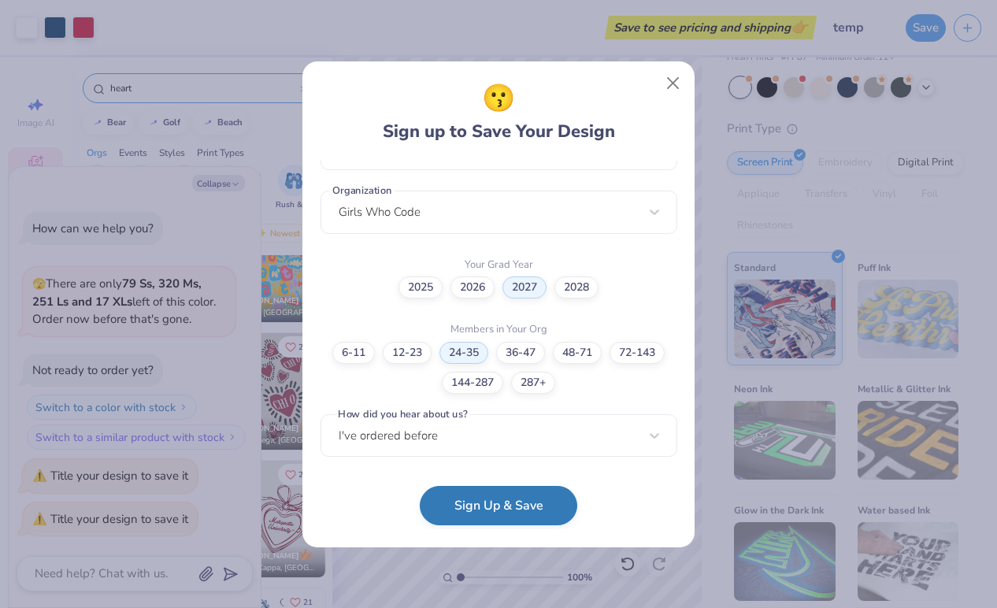
click at [525, 515] on button "Sign Up & Save" at bounding box center [499, 505] width 158 height 39
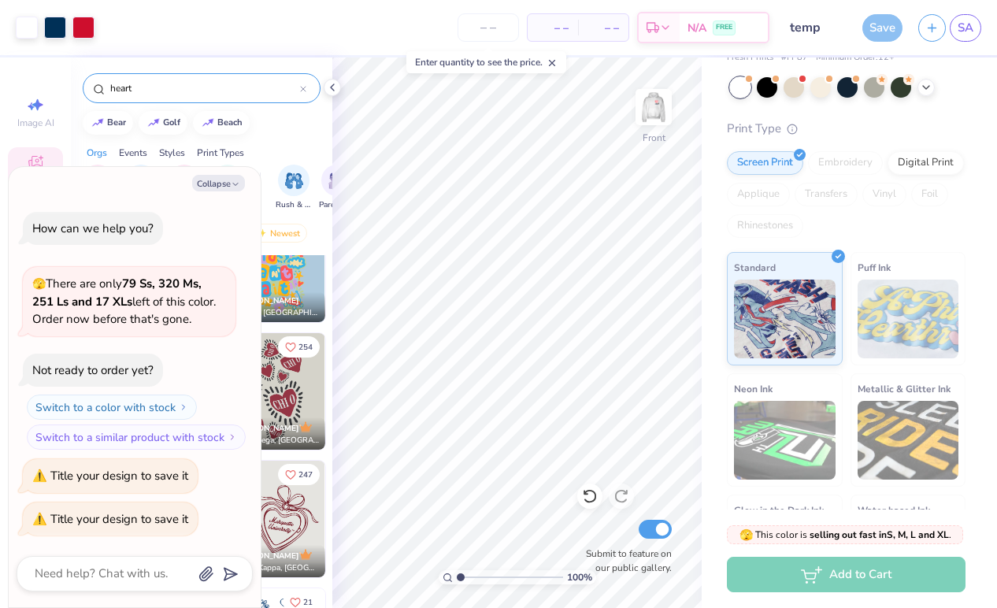
click at [991, 510] on div "🫣 This color is selling out fast in S, M, L and XL . 🫣 There are only 79 Ss, 32…" at bounding box center [849, 559] width 295 height 98
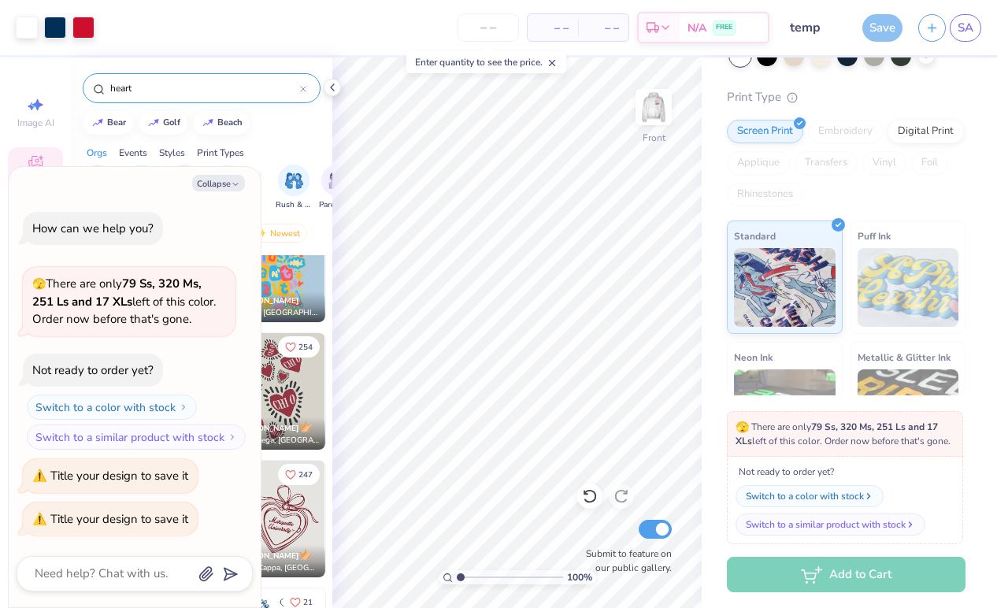
click at [937, 536] on div "Not ready to order yet? Switch to a color with stock Switch to a similar produc…" at bounding box center [845, 500] width 236 height 87
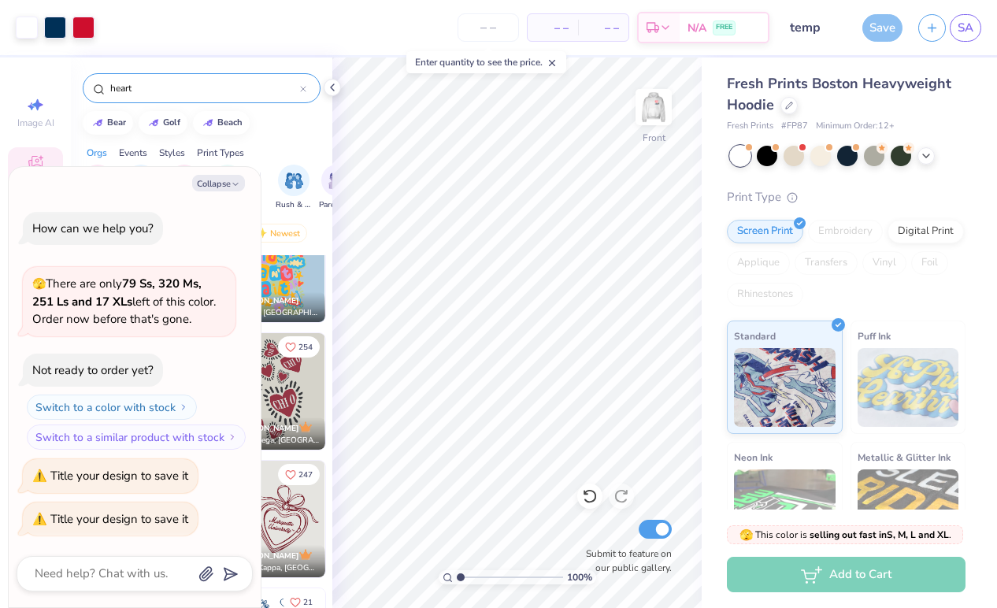
scroll to position [0, 0]
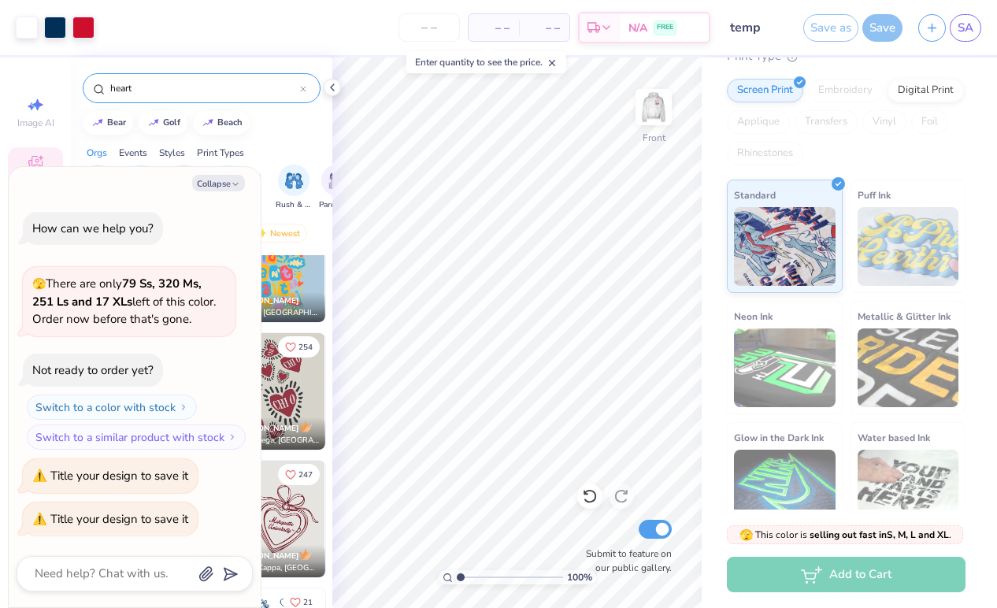
scroll to position [196, 0]
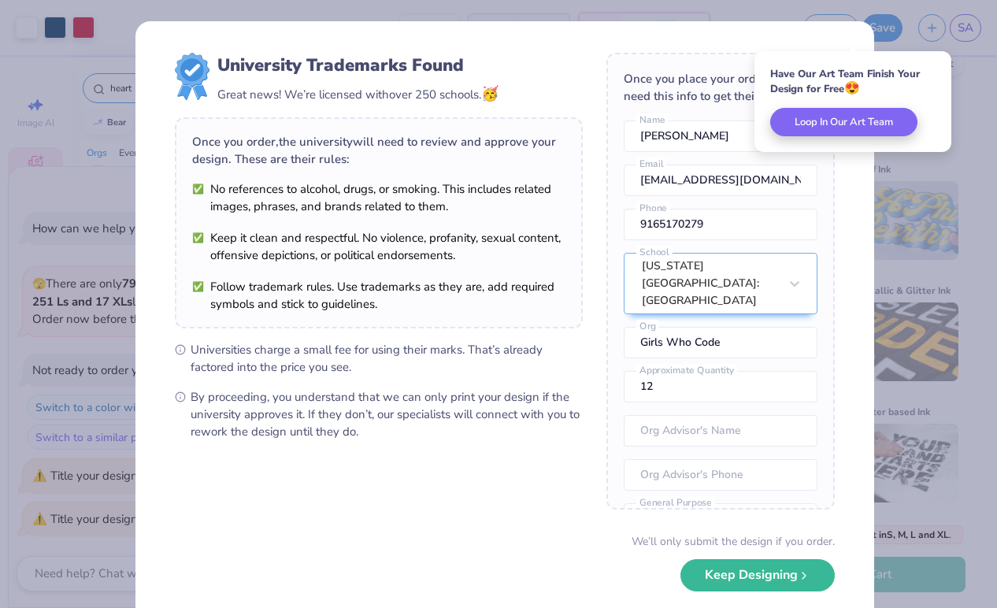
click at [926, 378] on div "University Trademarks Found Great news! We’re licensed with over 250 schools. 🥳…" at bounding box center [498, 304] width 997 height 608
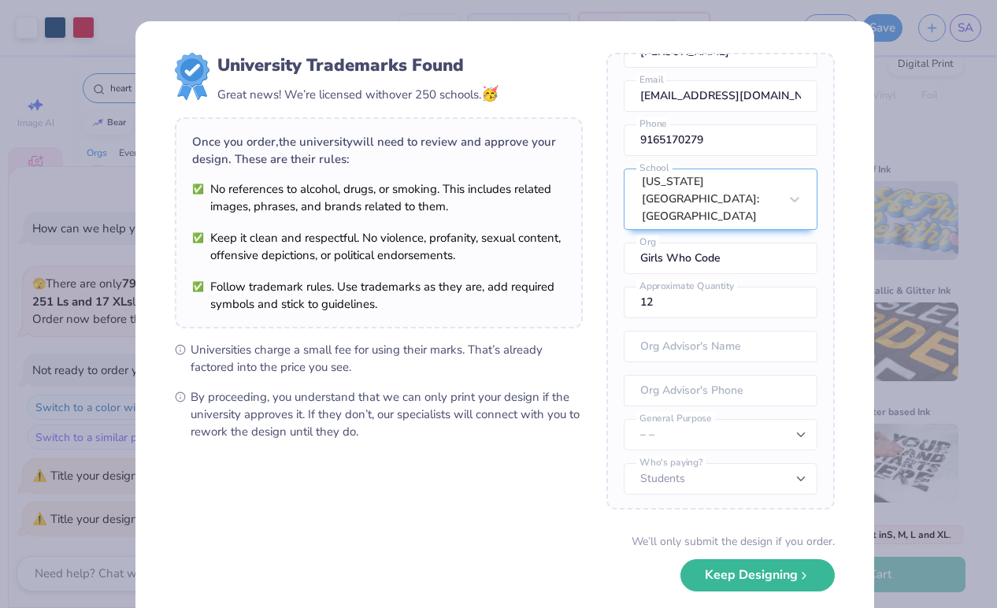
scroll to position [87, 0]
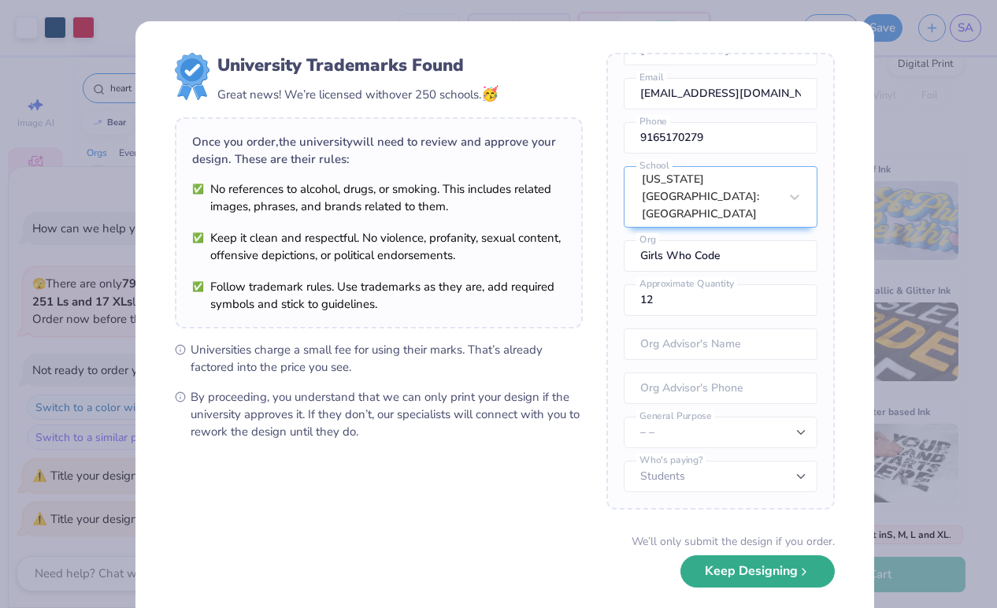
click at [781, 560] on button "Keep Designing" at bounding box center [758, 571] width 154 height 32
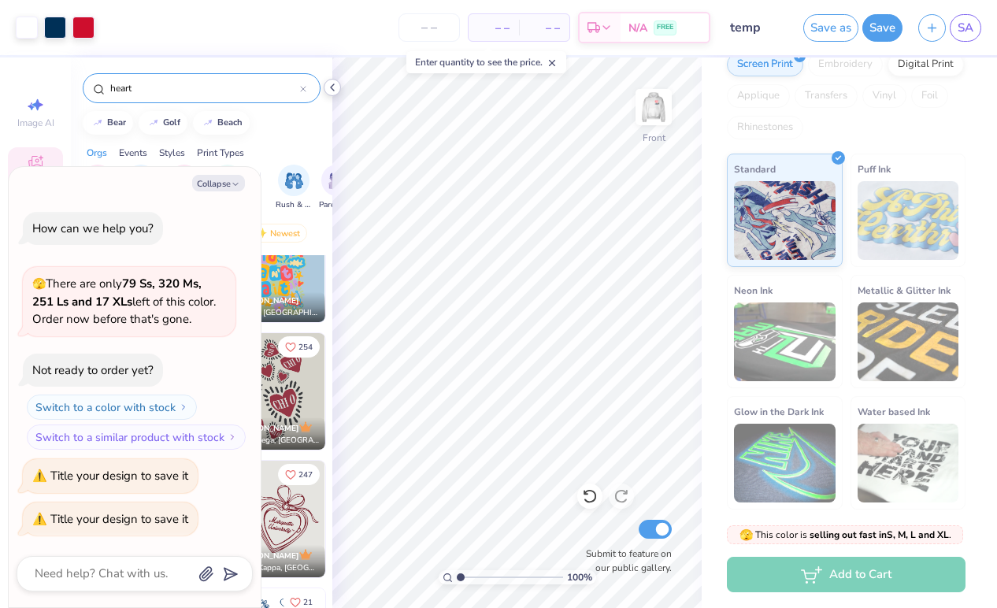
click at [335, 85] on icon at bounding box center [332, 87] width 13 height 13
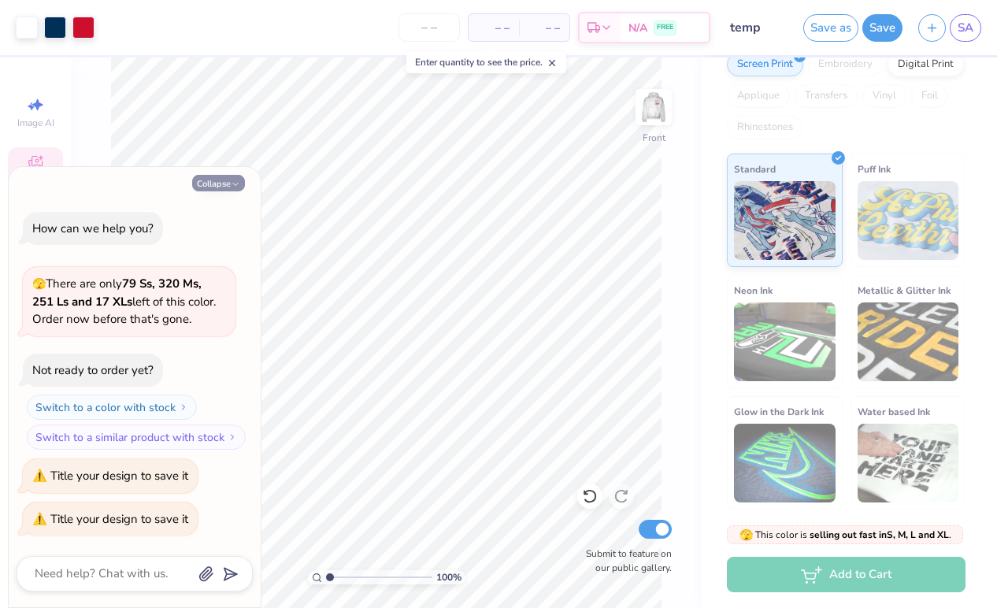
click at [226, 185] on button "Collapse" at bounding box center [218, 183] width 53 height 17
type textarea "x"
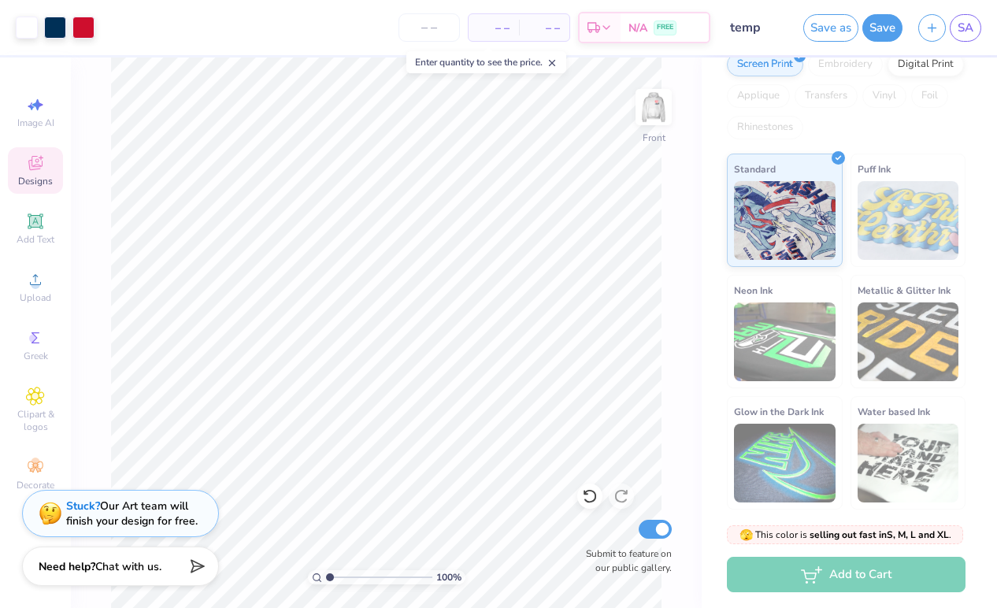
click at [783, 573] on div "Add to Cart" at bounding box center [846, 574] width 239 height 35
click at [785, 529] on div "Enter quantity to add to cart" at bounding box center [844, 536] width 135 height 22
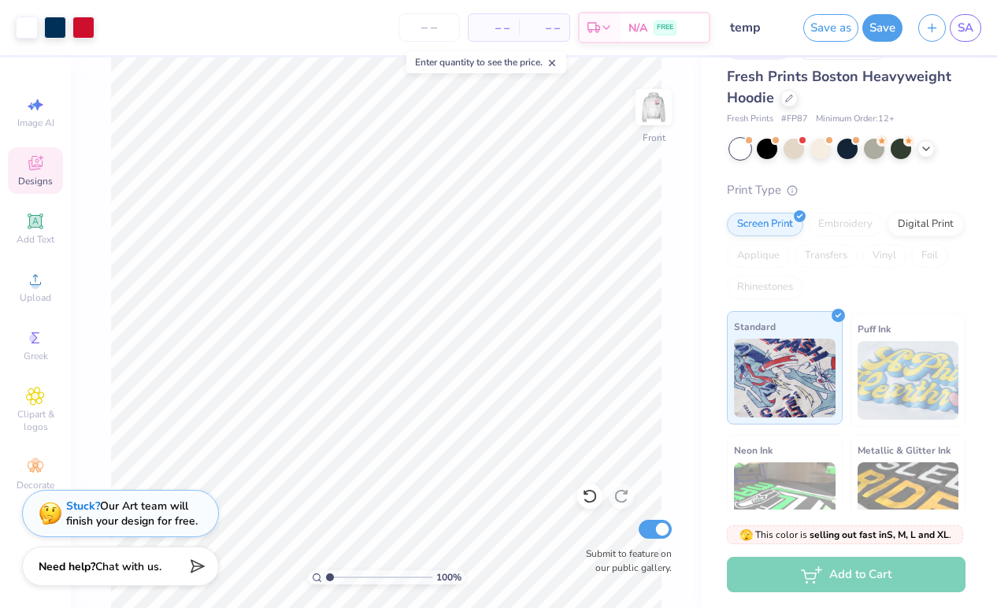
scroll to position [0, 0]
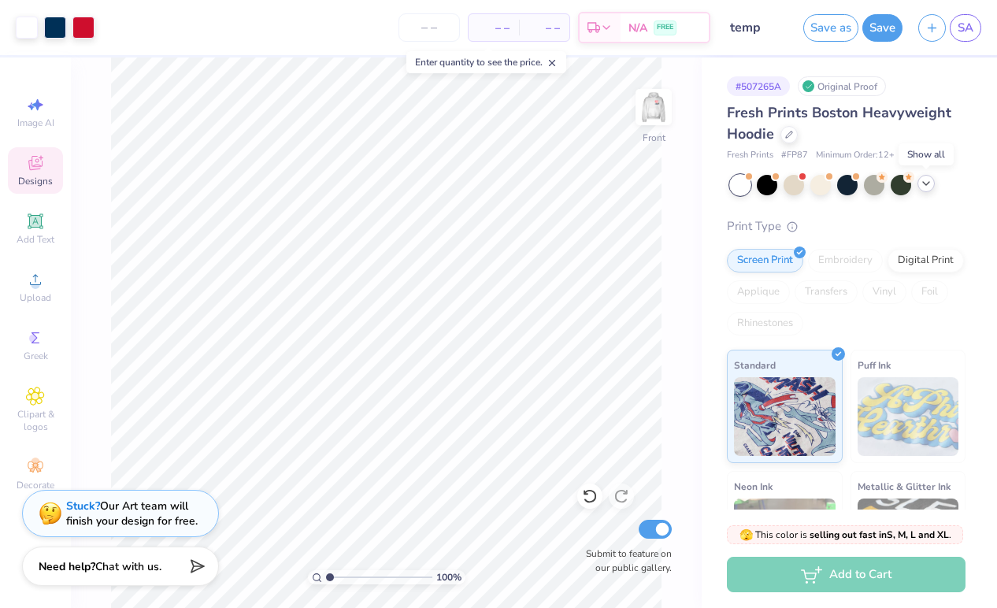
click at [922, 185] on icon at bounding box center [926, 183] width 13 height 13
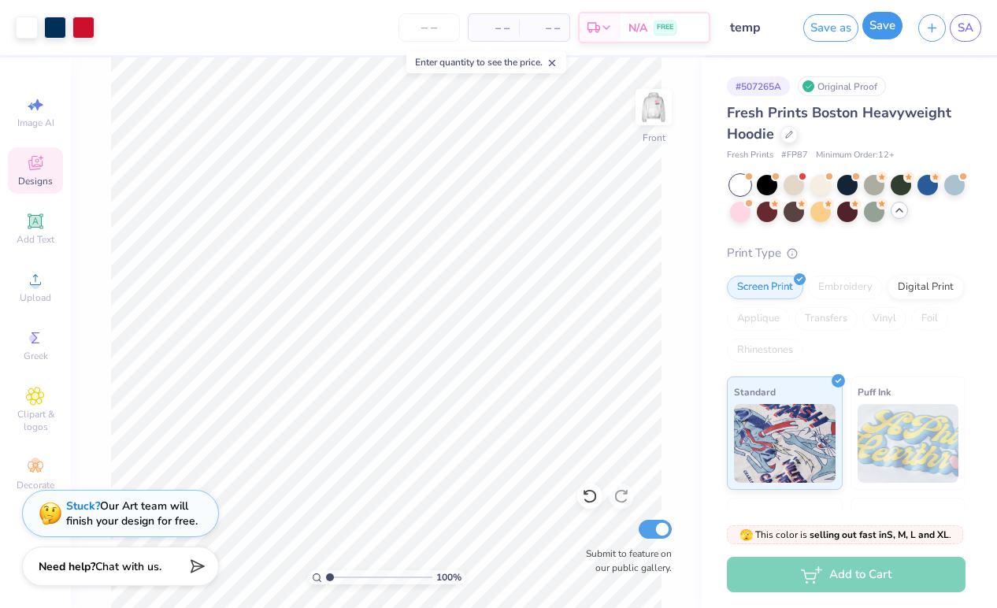
click at [873, 30] on button "Save" at bounding box center [883, 26] width 40 height 28
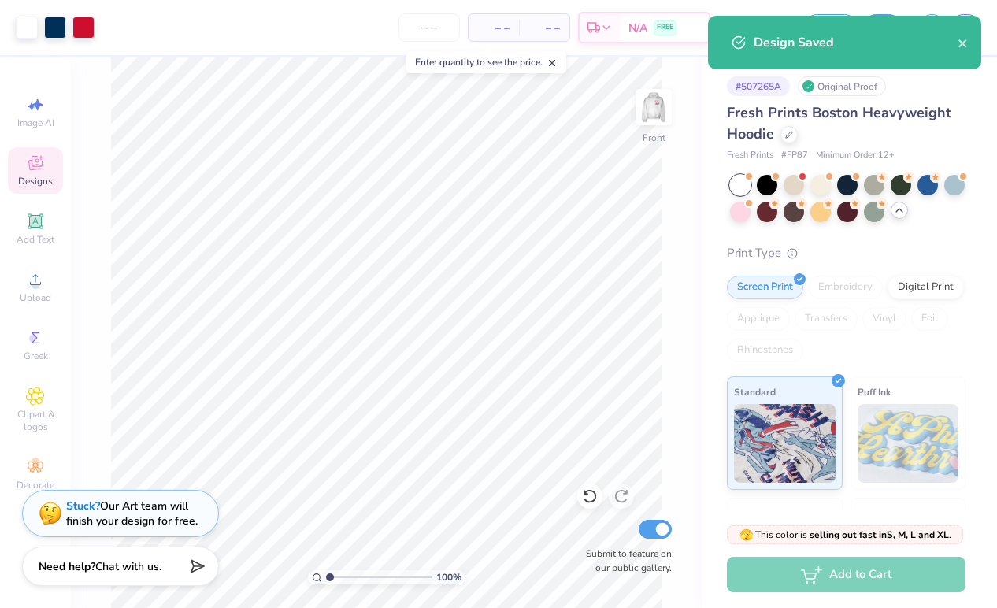
click at [552, 65] on icon at bounding box center [552, 63] width 11 height 11
click at [551, 36] on div "– – Total" at bounding box center [544, 27] width 50 height 27
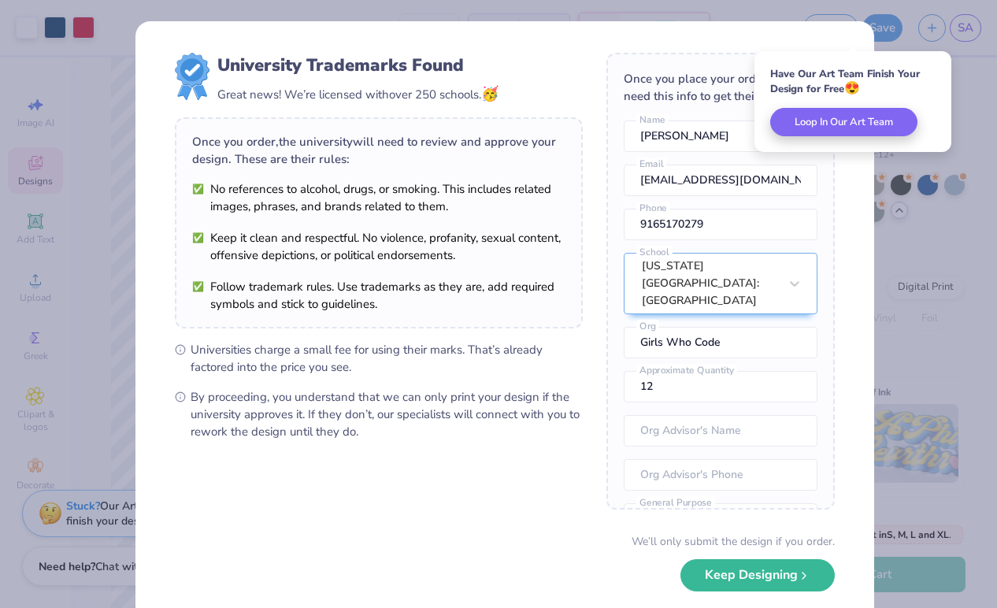
click at [882, 101] on div "Have Our Art Team Finish Your Design for Free 😍 Loop In Our Art Team" at bounding box center [853, 101] width 197 height 101
click at [778, 286] on div "[US_STATE][GEOGRAPHIC_DATA]: [GEOGRAPHIC_DATA]" at bounding box center [721, 283] width 194 height 61
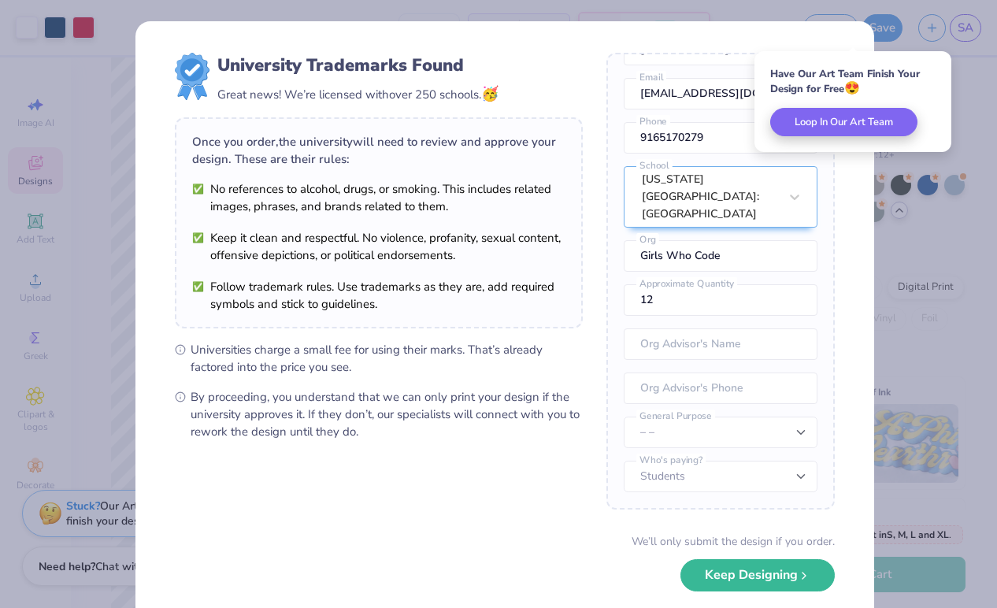
click at [918, 337] on div "University Trademarks Found Great news! We’re licensed with over 250 schools. 🥳…" at bounding box center [498, 304] width 997 height 608
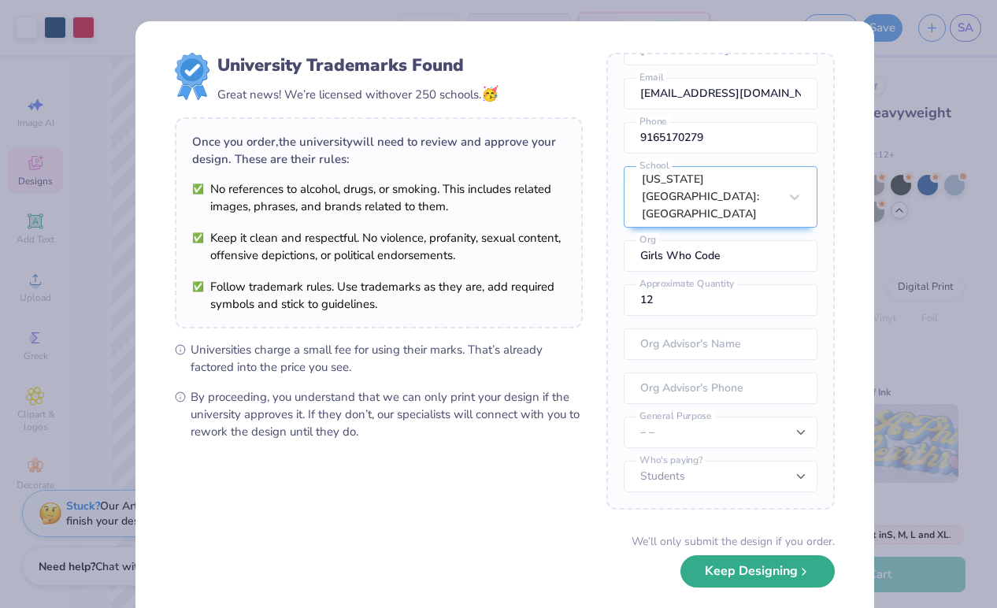
click at [695, 569] on button "Keep Designing" at bounding box center [758, 571] width 154 height 32
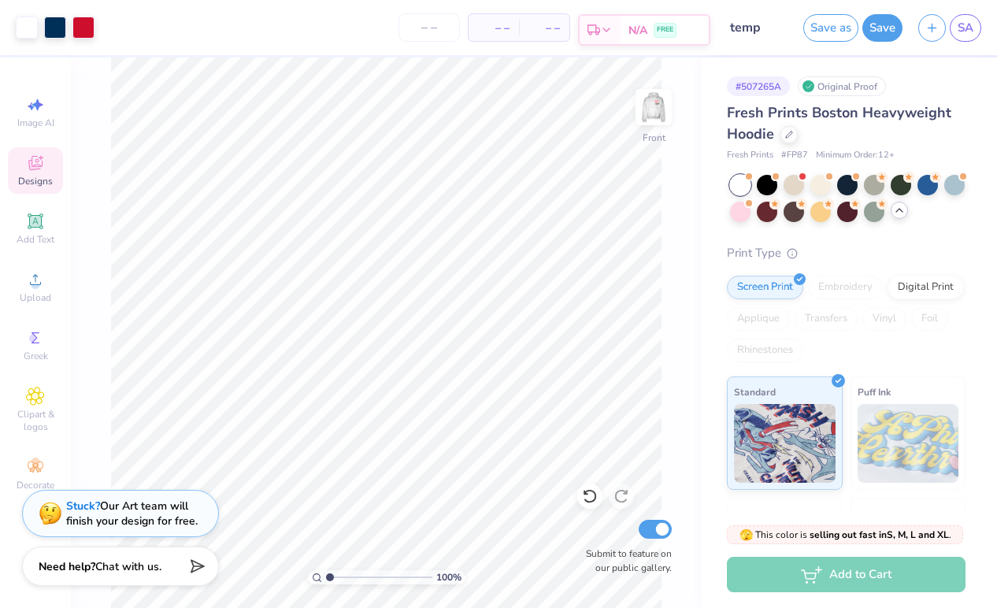
click at [621, 27] on div "N/A FREE" at bounding box center [665, 30] width 88 height 28
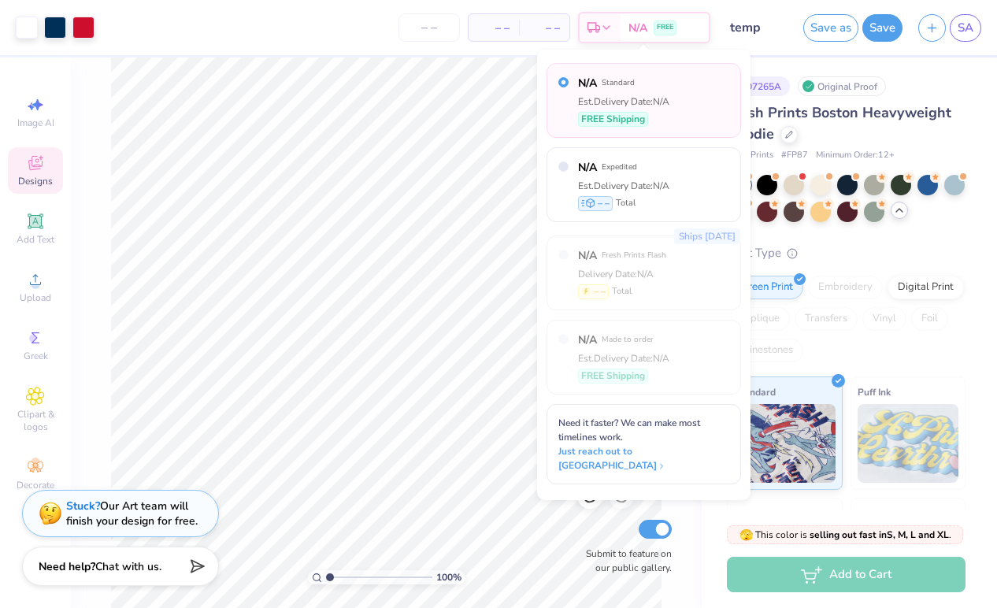
click at [558, 23] on span "– –" at bounding box center [545, 28] width 32 height 17
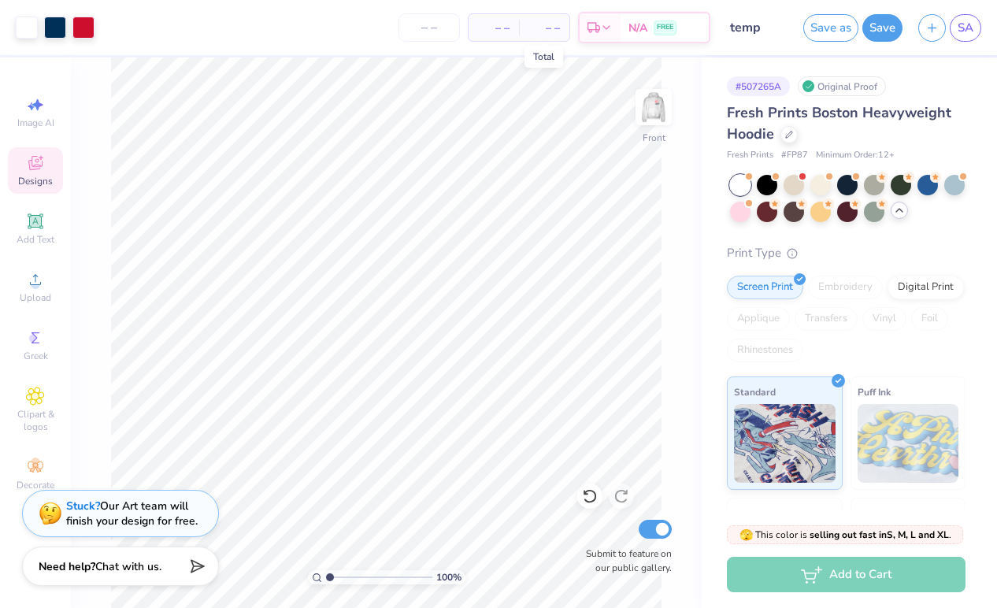
click at [547, 27] on span "– –" at bounding box center [545, 28] width 32 height 17
click at [510, 21] on div "– – Per Item" at bounding box center [494, 27] width 50 height 27
click at [446, 21] on input "number" at bounding box center [429, 27] width 61 height 28
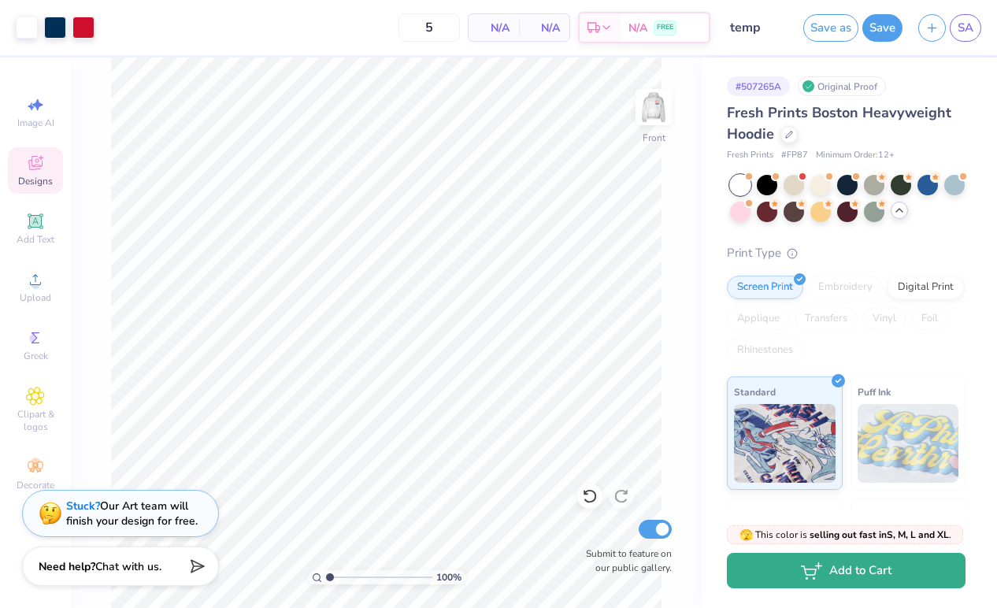
type input "12"
click at [748, 569] on button "Add to Cart" at bounding box center [846, 570] width 239 height 35
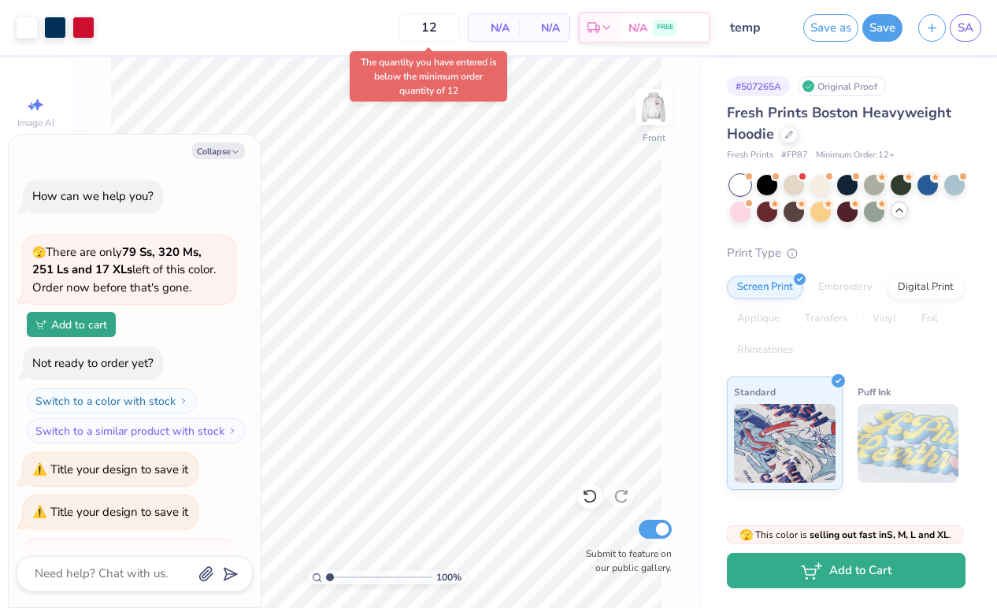
type textarea "x"
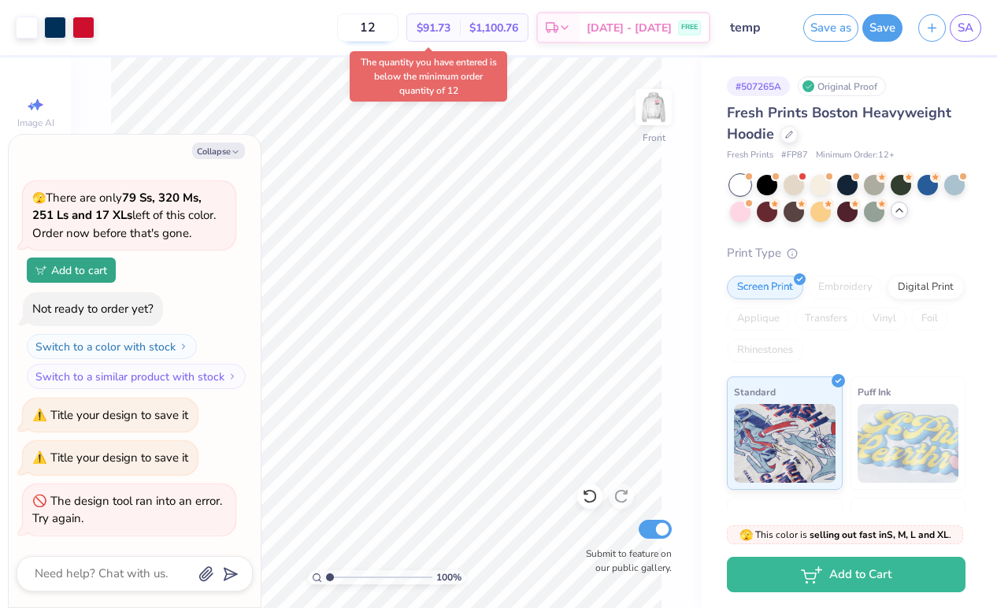
click at [388, 23] on input "12" at bounding box center [367, 27] width 61 height 28
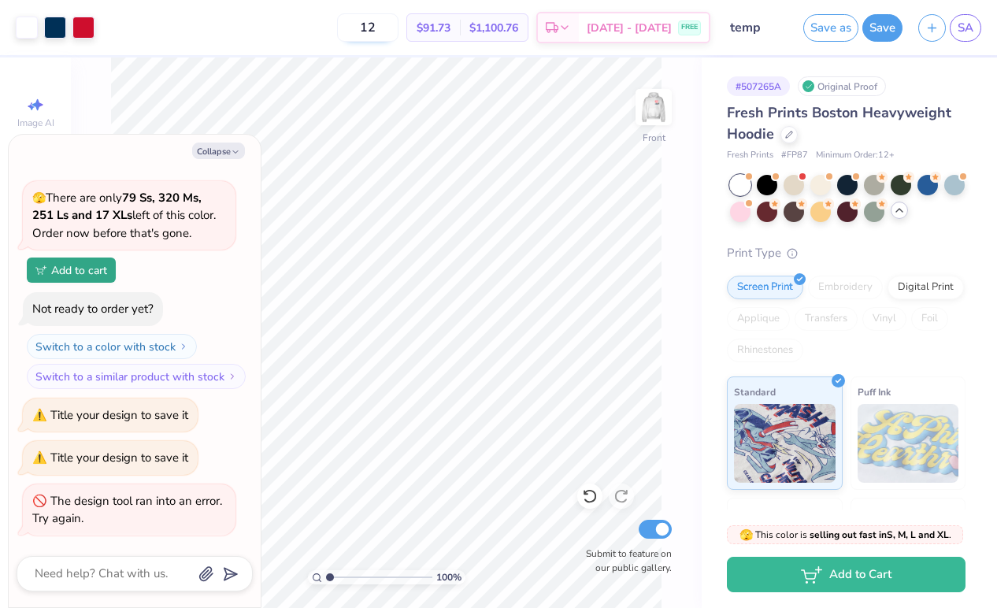
drag, startPoint x: 397, startPoint y: 25, endPoint x: 369, endPoint y: 19, distance: 28.3
click at [369, 19] on input "12" at bounding box center [367, 27] width 61 height 28
